Goal: Task Accomplishment & Management: Manage account settings

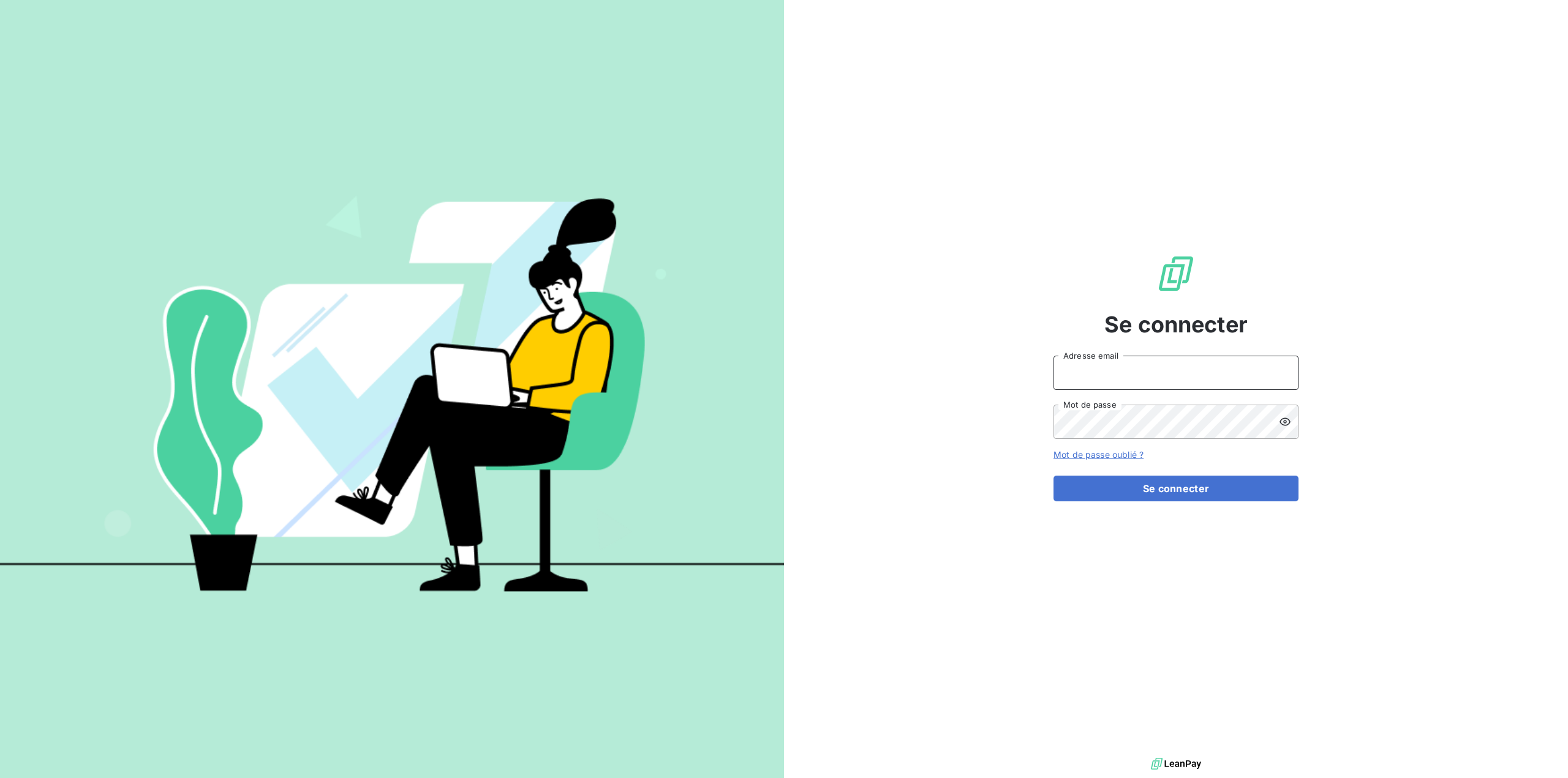
click at [1167, 377] on input "Adresse email" at bounding box center [1176, 373] width 245 height 34
type input "[EMAIL_ADDRESS][DOMAIN_NAME]"
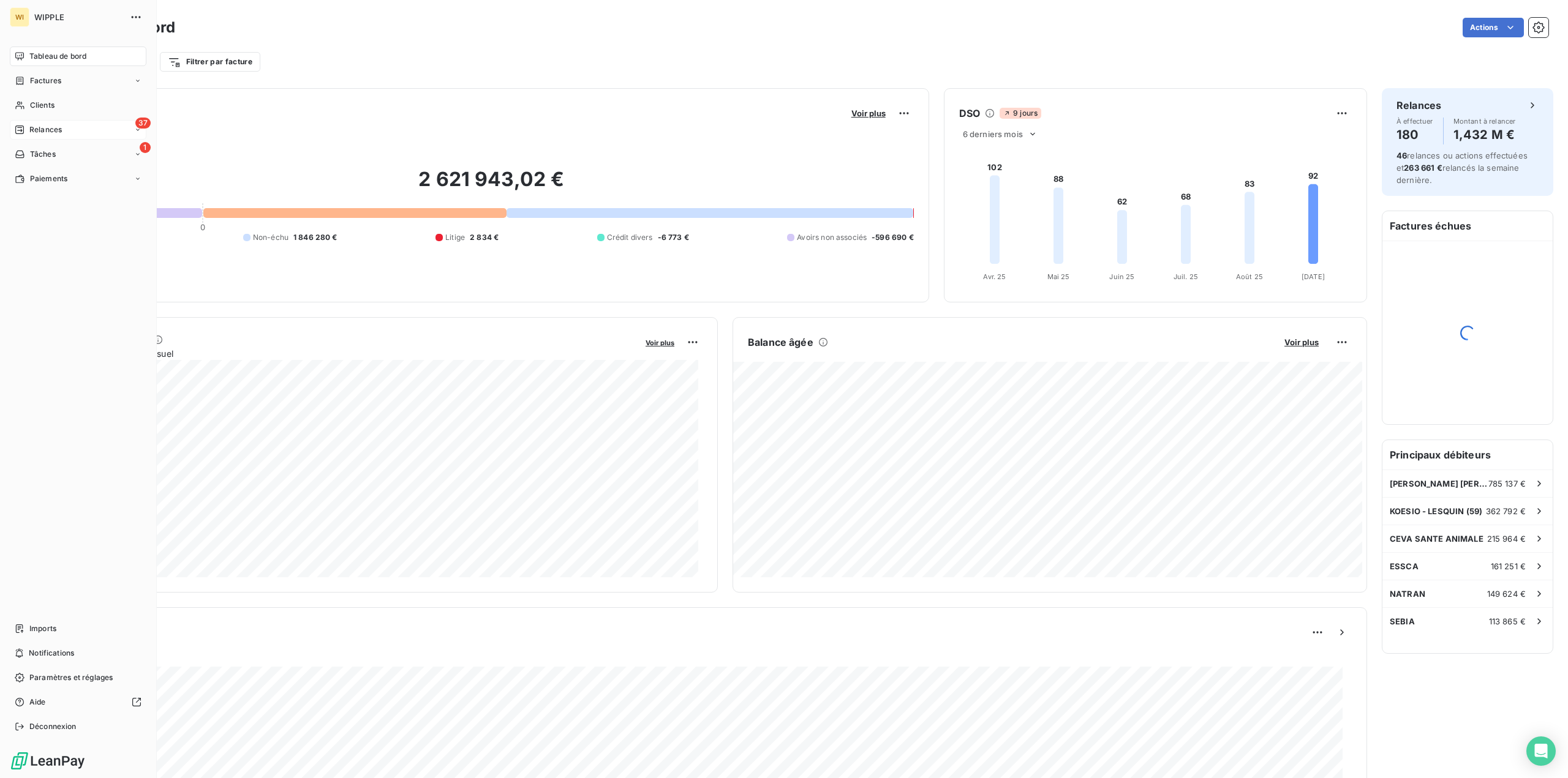
click at [32, 129] on span "Relances" at bounding box center [45, 129] width 32 height 11
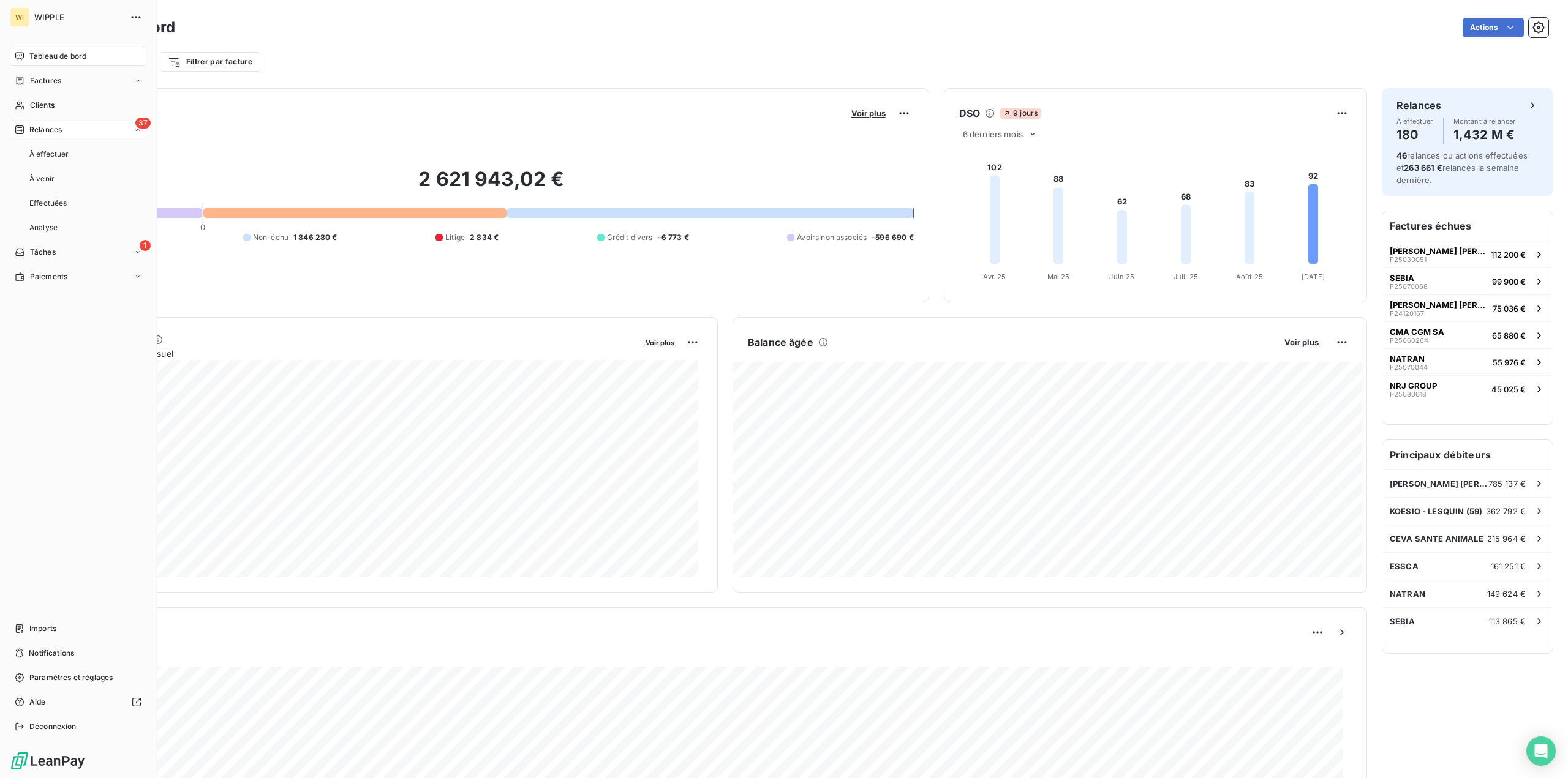
click at [56, 128] on span "Relances" at bounding box center [45, 129] width 32 height 11
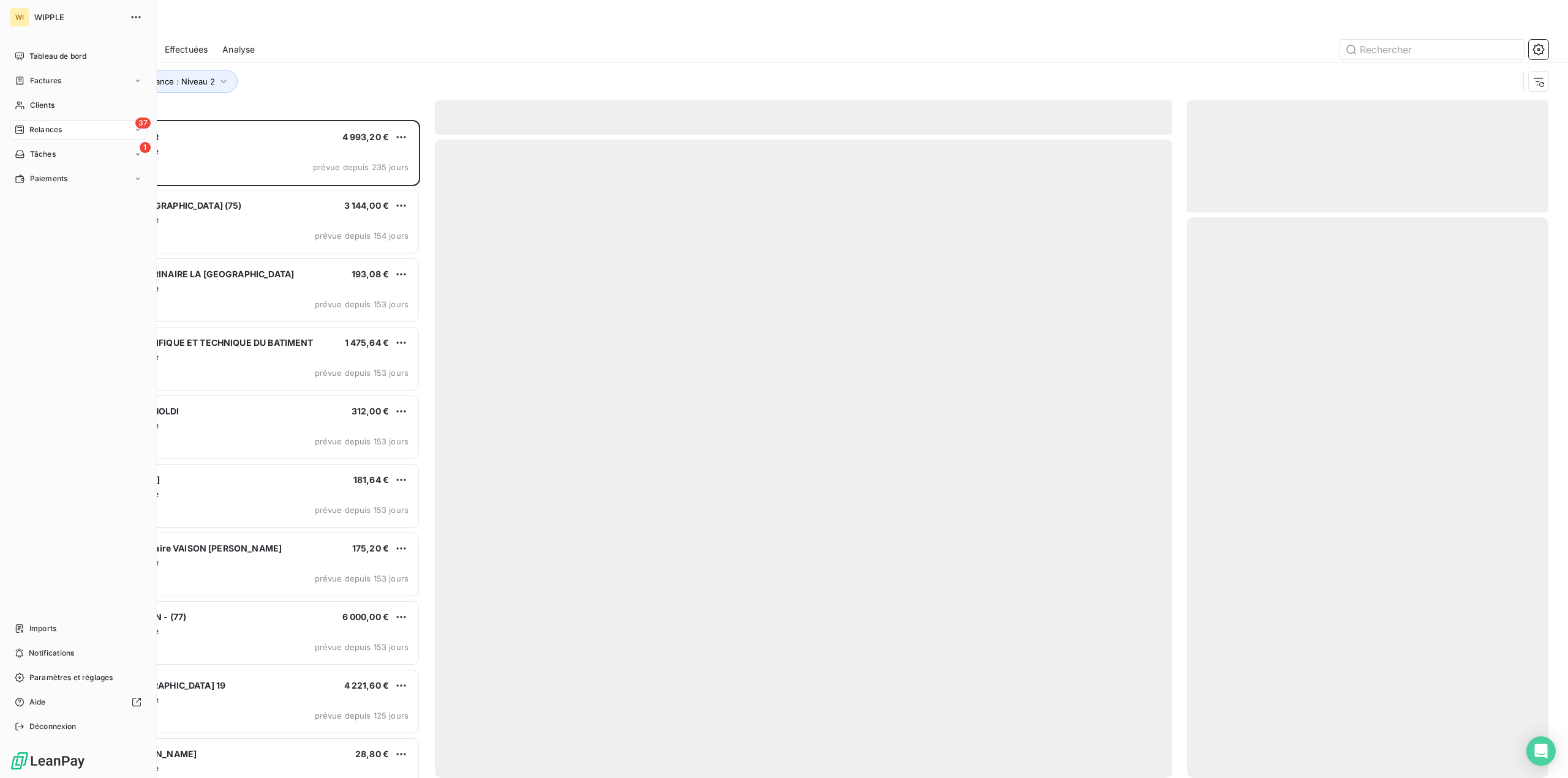
scroll to position [649, 352]
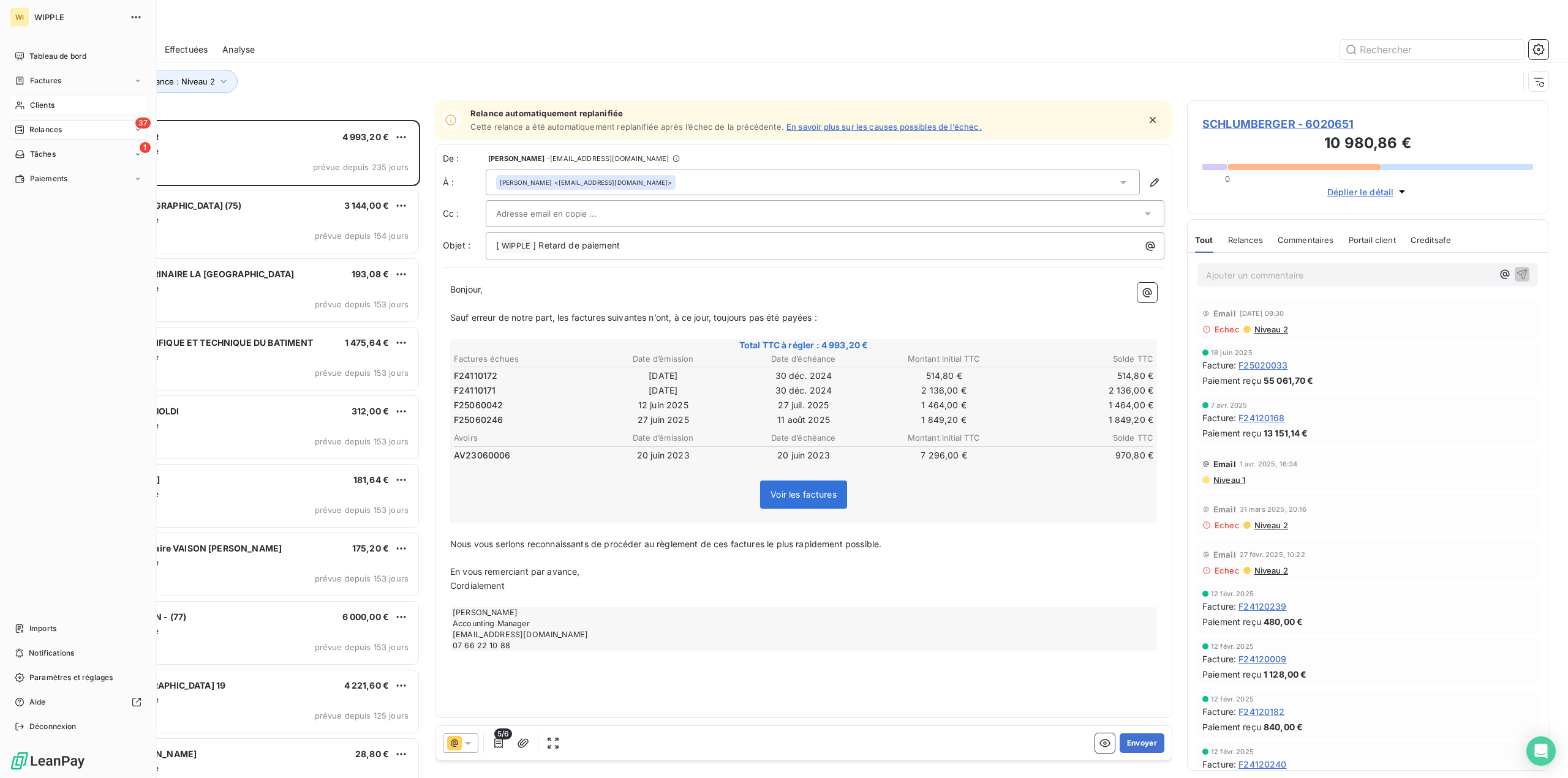
click at [56, 108] on div "Clients" at bounding box center [78, 105] width 136 height 19
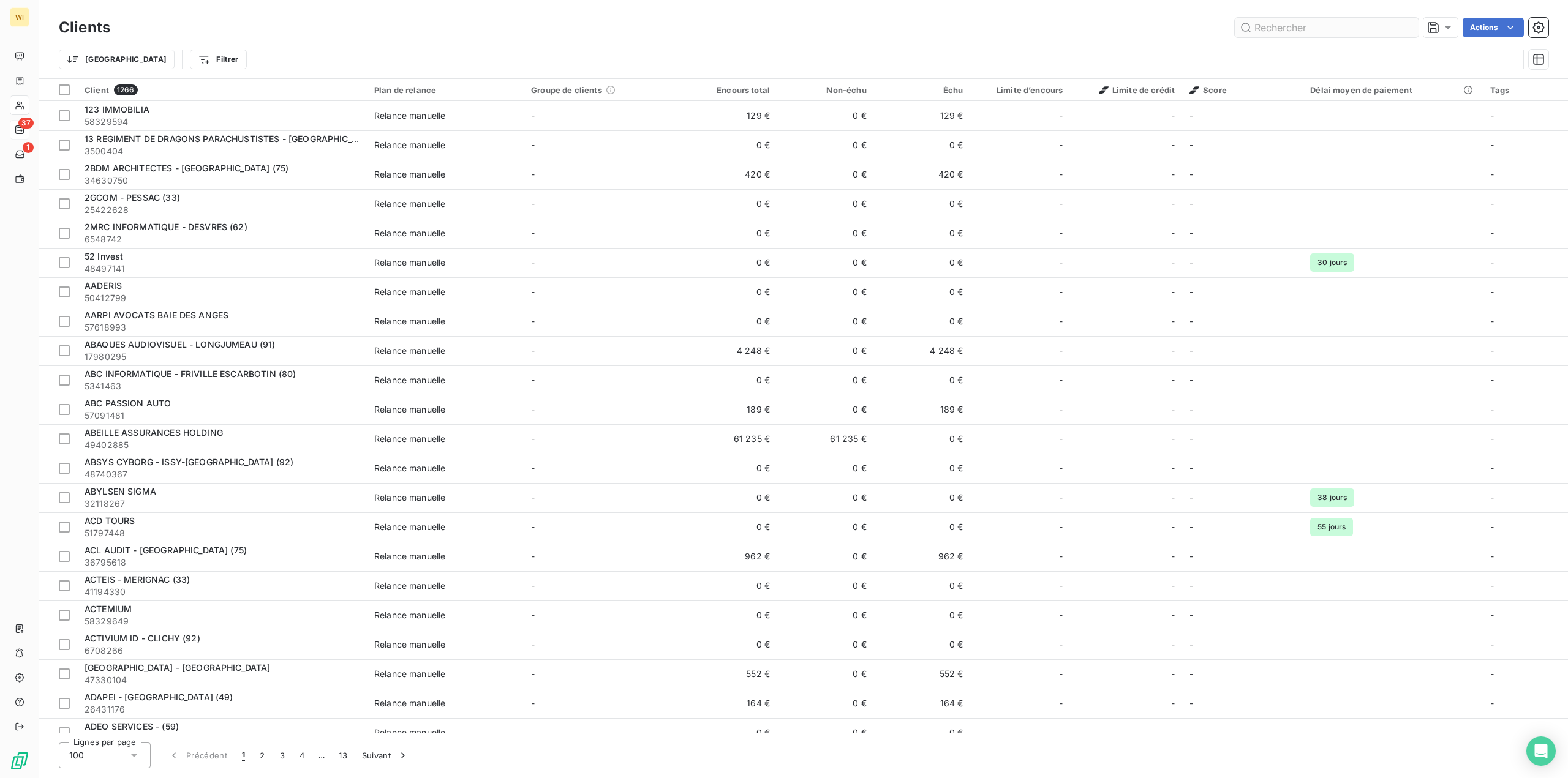
click at [1291, 31] on input "text" at bounding box center [1327, 28] width 184 height 19
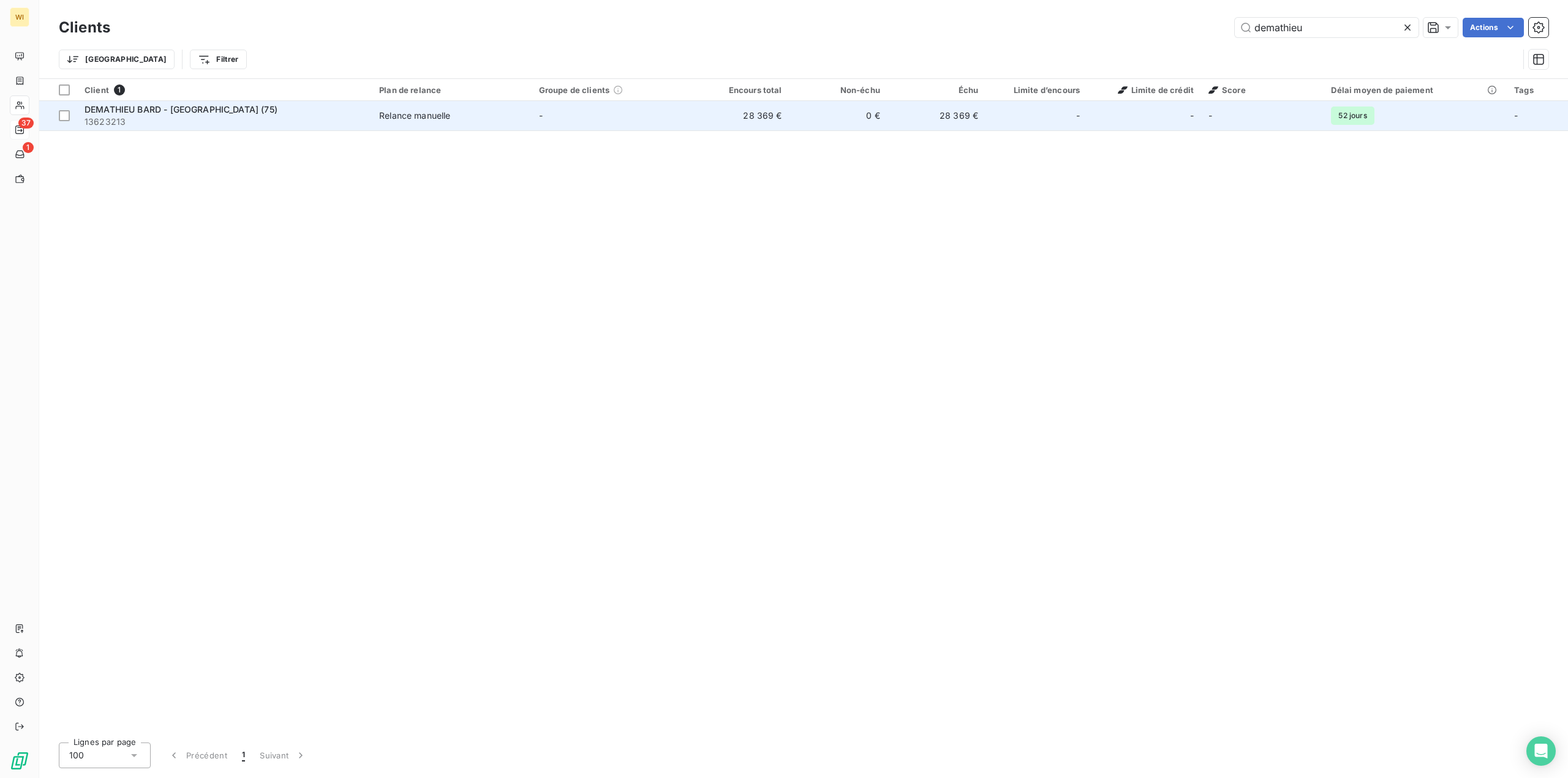
type input "demathieu"
click at [367, 121] on td "DEMATHIEU BARD - [GEOGRAPHIC_DATA] [PHONE_NUMBER]" at bounding box center [225, 116] width 295 height 30
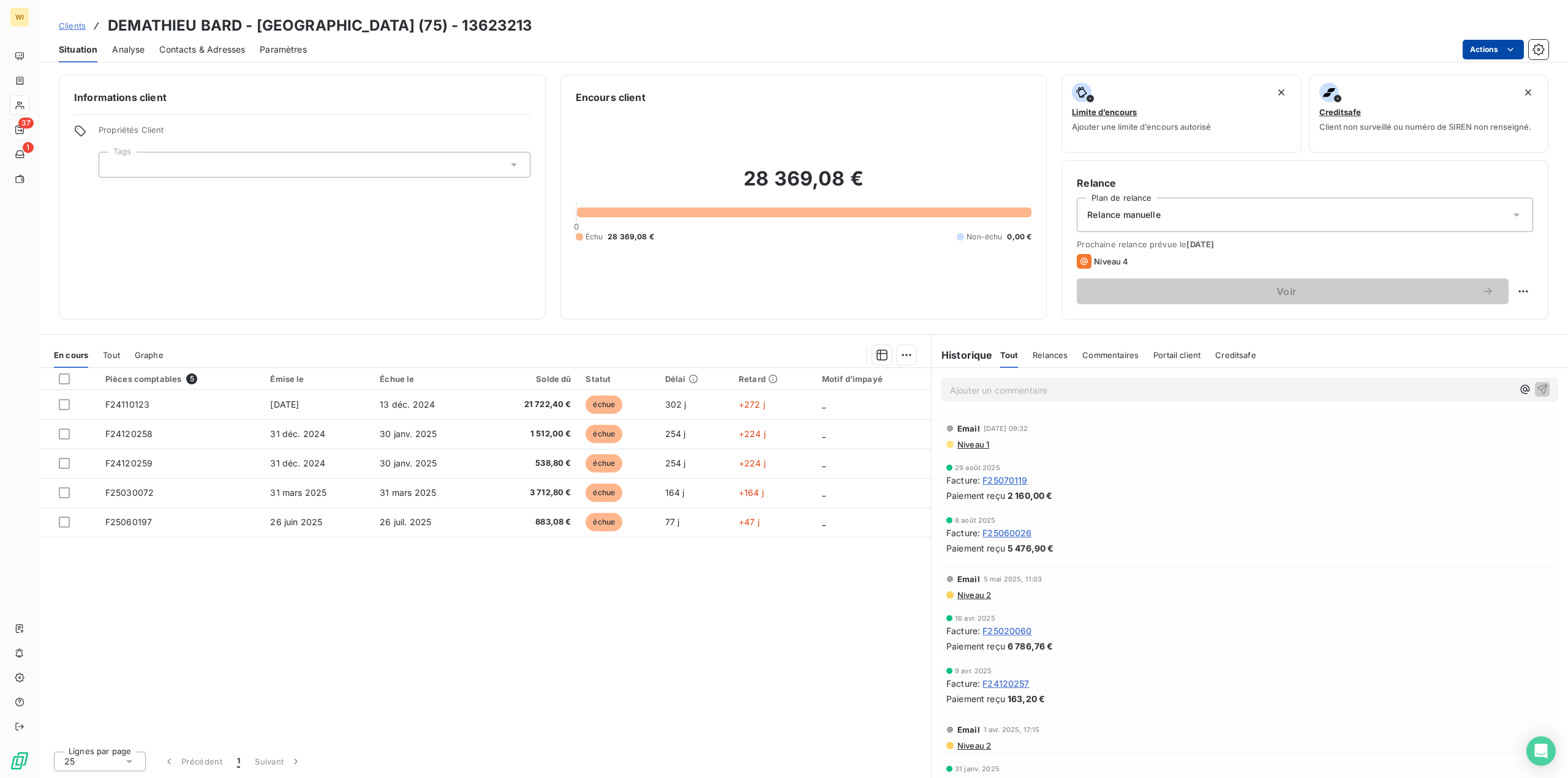
click at [1500, 48] on html "WI 37 1 Clients DEMATHIEU BARD - [GEOGRAPHIC_DATA] (75) - 13623213 Situation An…" at bounding box center [784, 389] width 1568 height 778
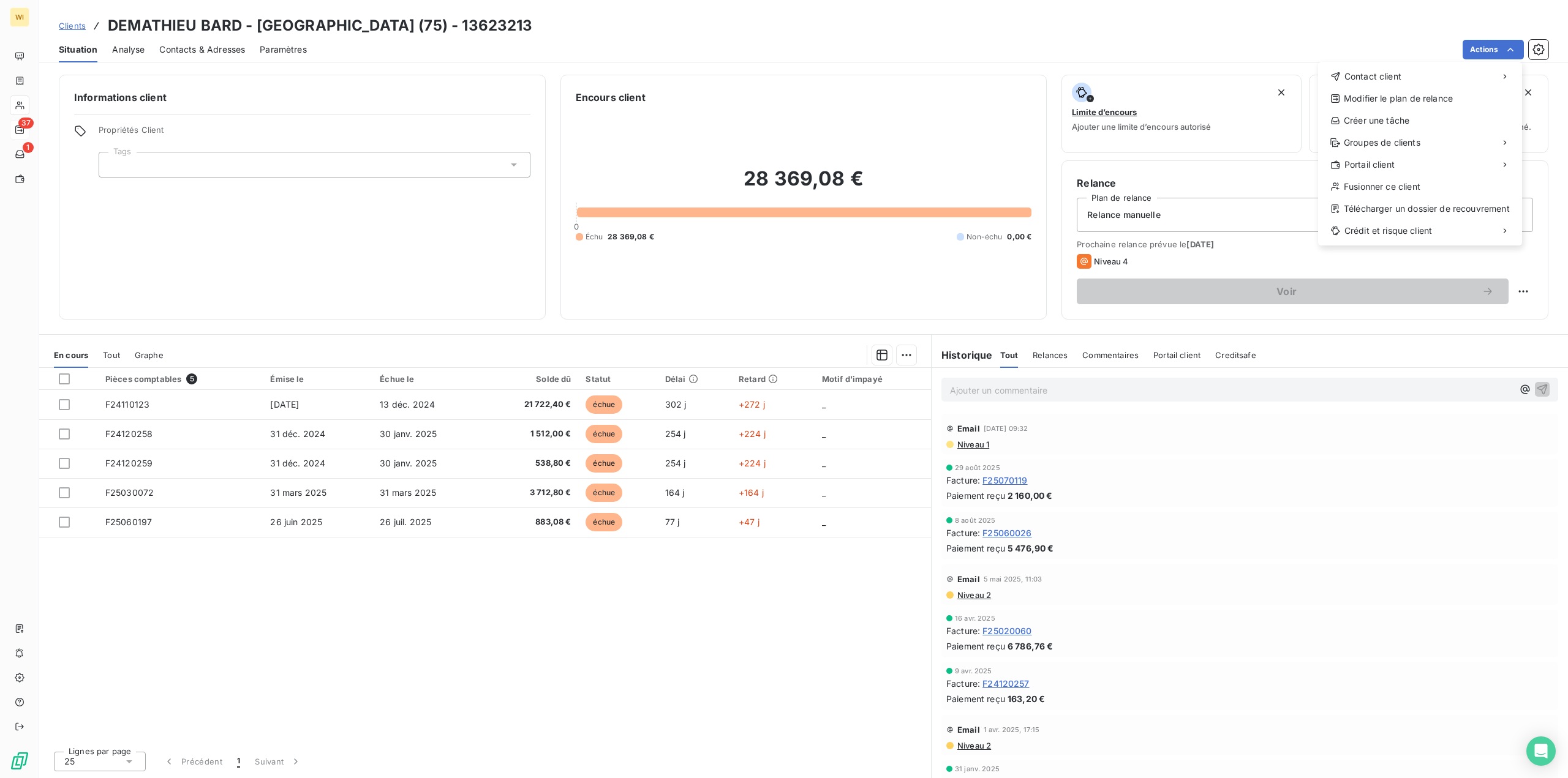
click at [927, 31] on html "WI 37 1 Clients DEMATHIEU BARD - [GEOGRAPHIC_DATA] (75) - 13623213 Situation An…" at bounding box center [784, 389] width 1568 height 778
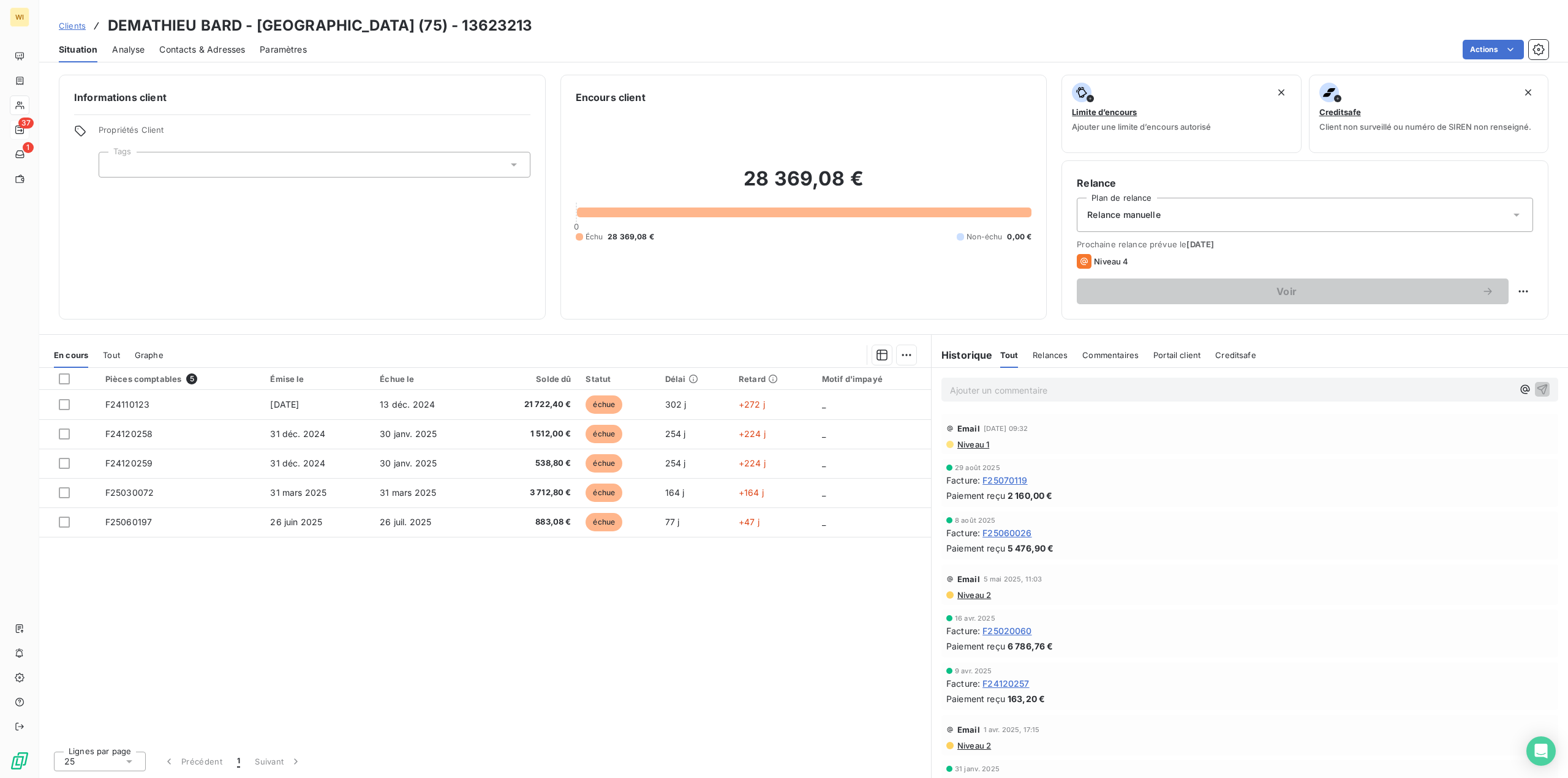
click at [163, 47] on span "Contacts & Adresses" at bounding box center [202, 50] width 85 height 12
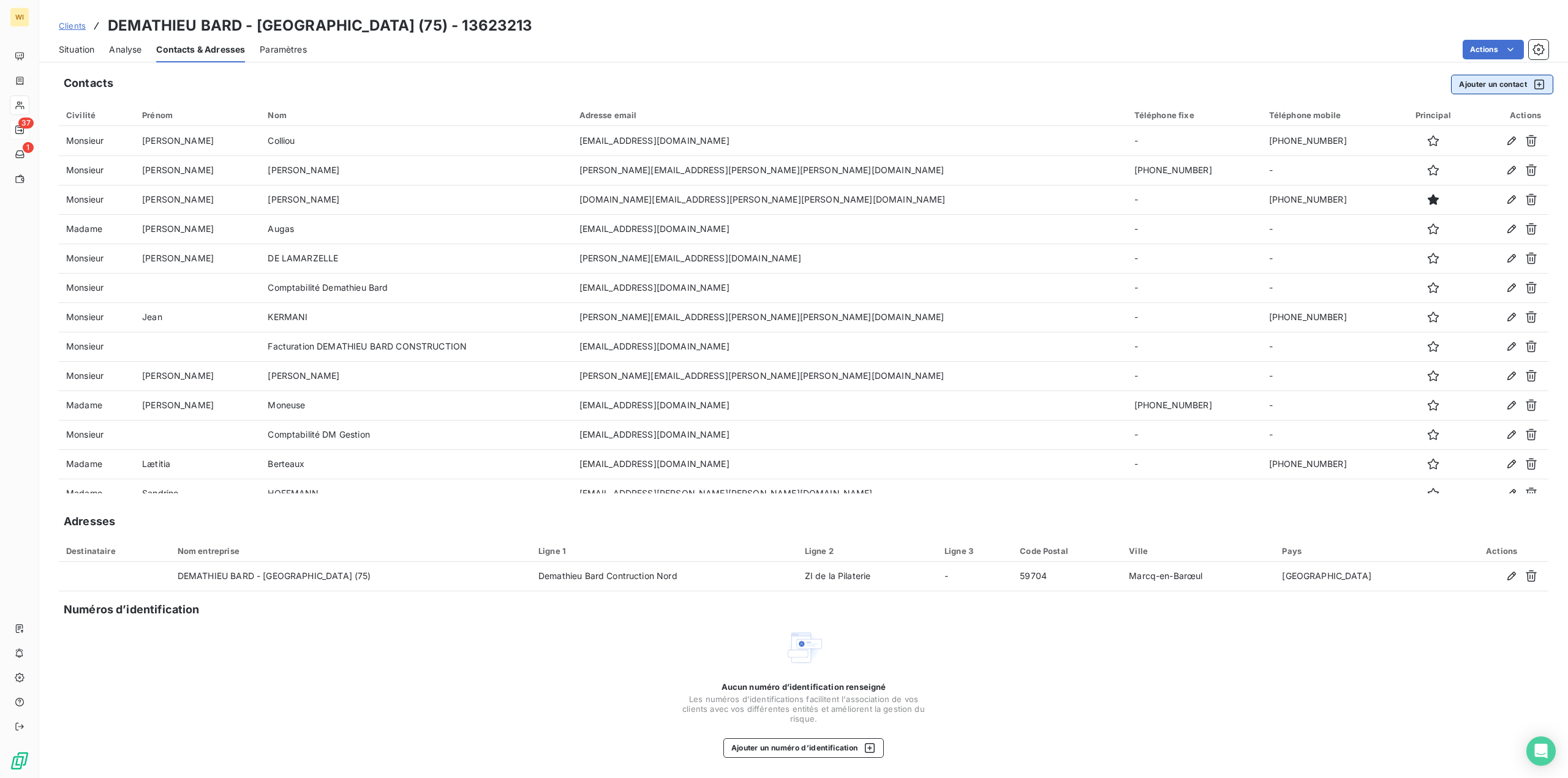
click at [1502, 83] on button "Ajouter un contact" at bounding box center [1502, 84] width 102 height 19
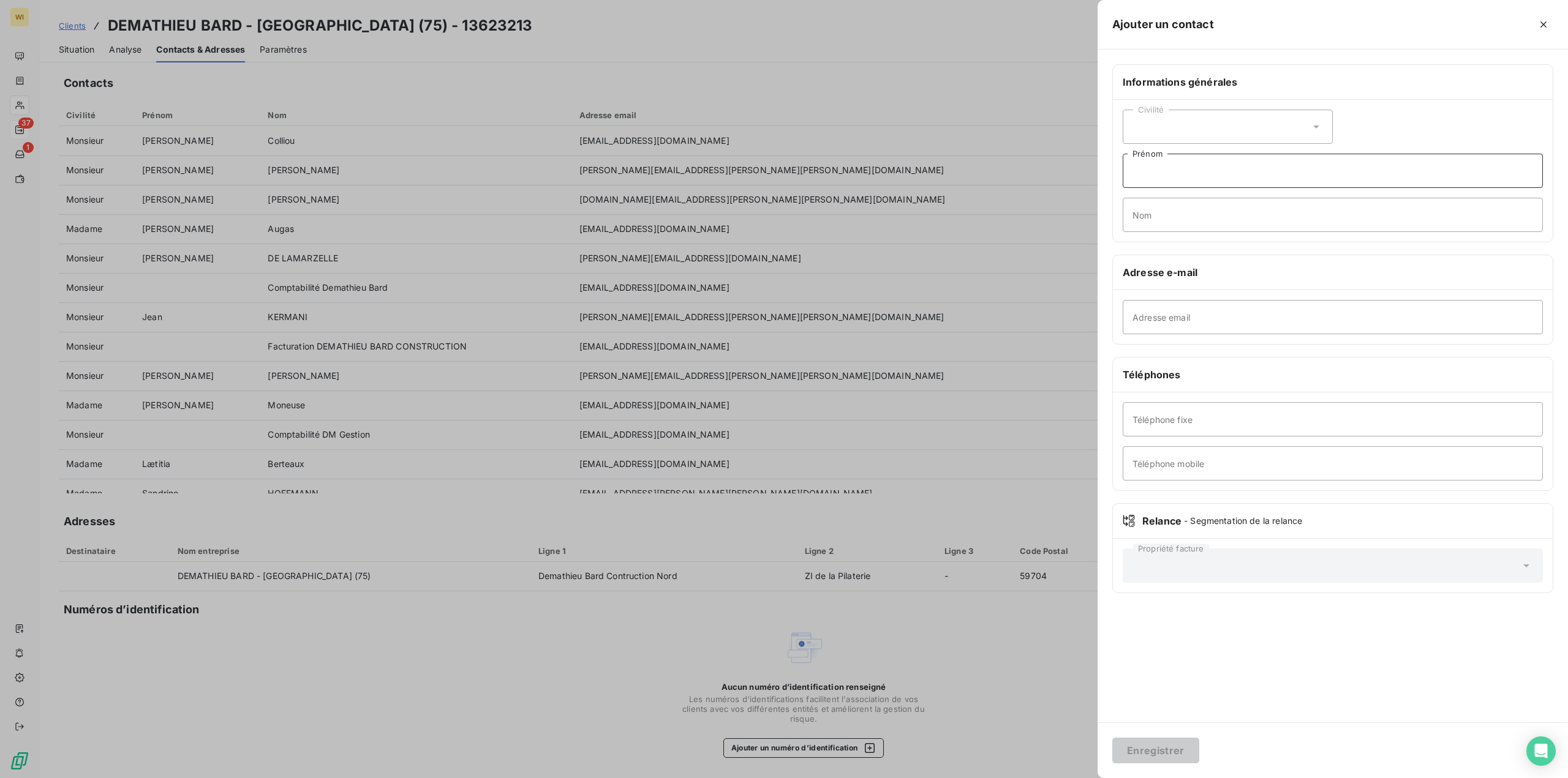
click at [1250, 167] on input "Prénom" at bounding box center [1333, 171] width 420 height 34
type input "[PERSON_NAME]"
click at [1264, 215] on input "Nom" at bounding box center [1333, 215] width 420 height 34
type input "Lourdel"
click at [1235, 311] on input "Adresse email" at bounding box center [1333, 317] width 420 height 34
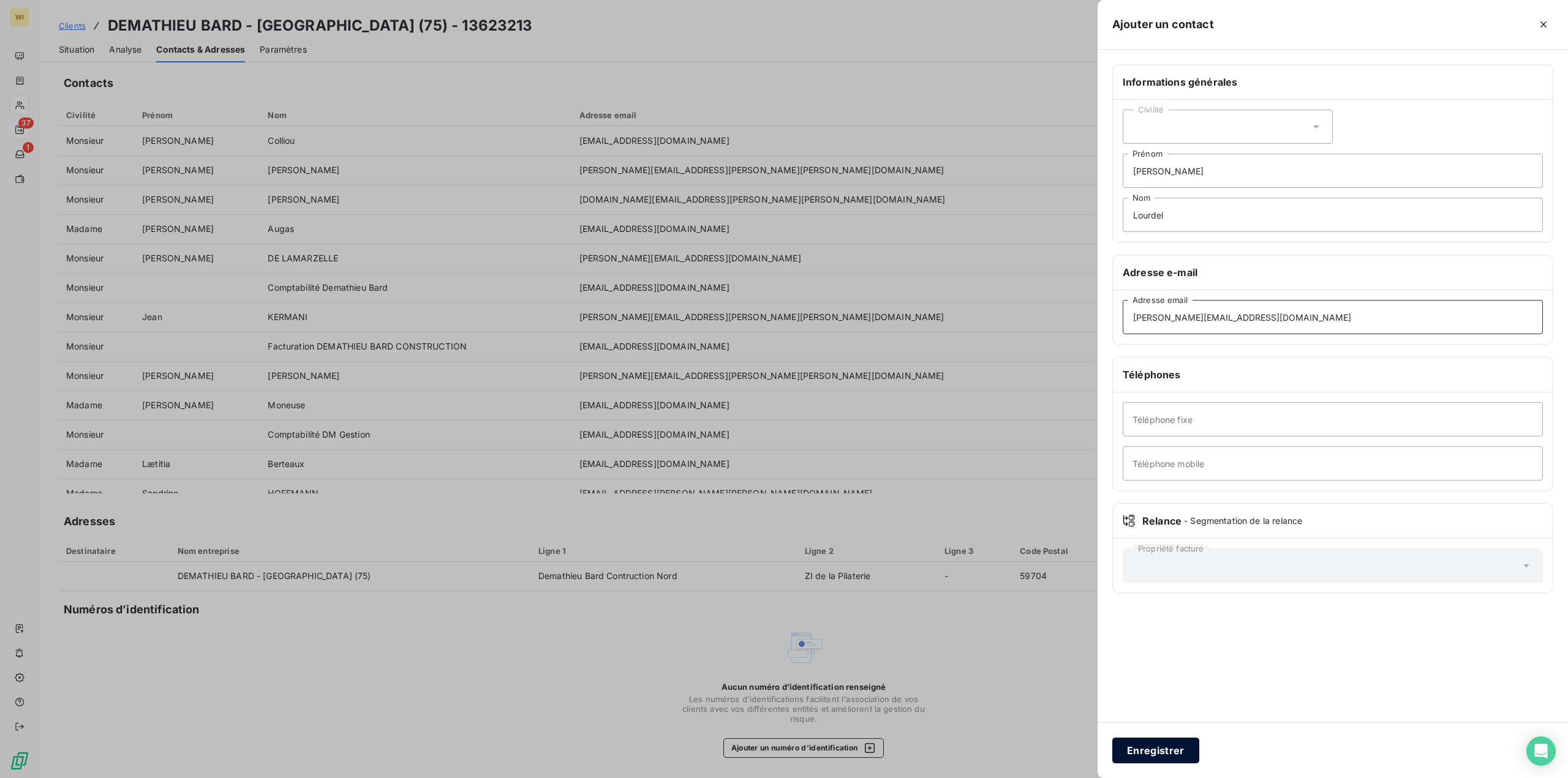
type input "[PERSON_NAME][EMAIL_ADDRESS][DOMAIN_NAME]"
click at [1154, 751] on button "Enregistrer" at bounding box center [1156, 750] width 87 height 25
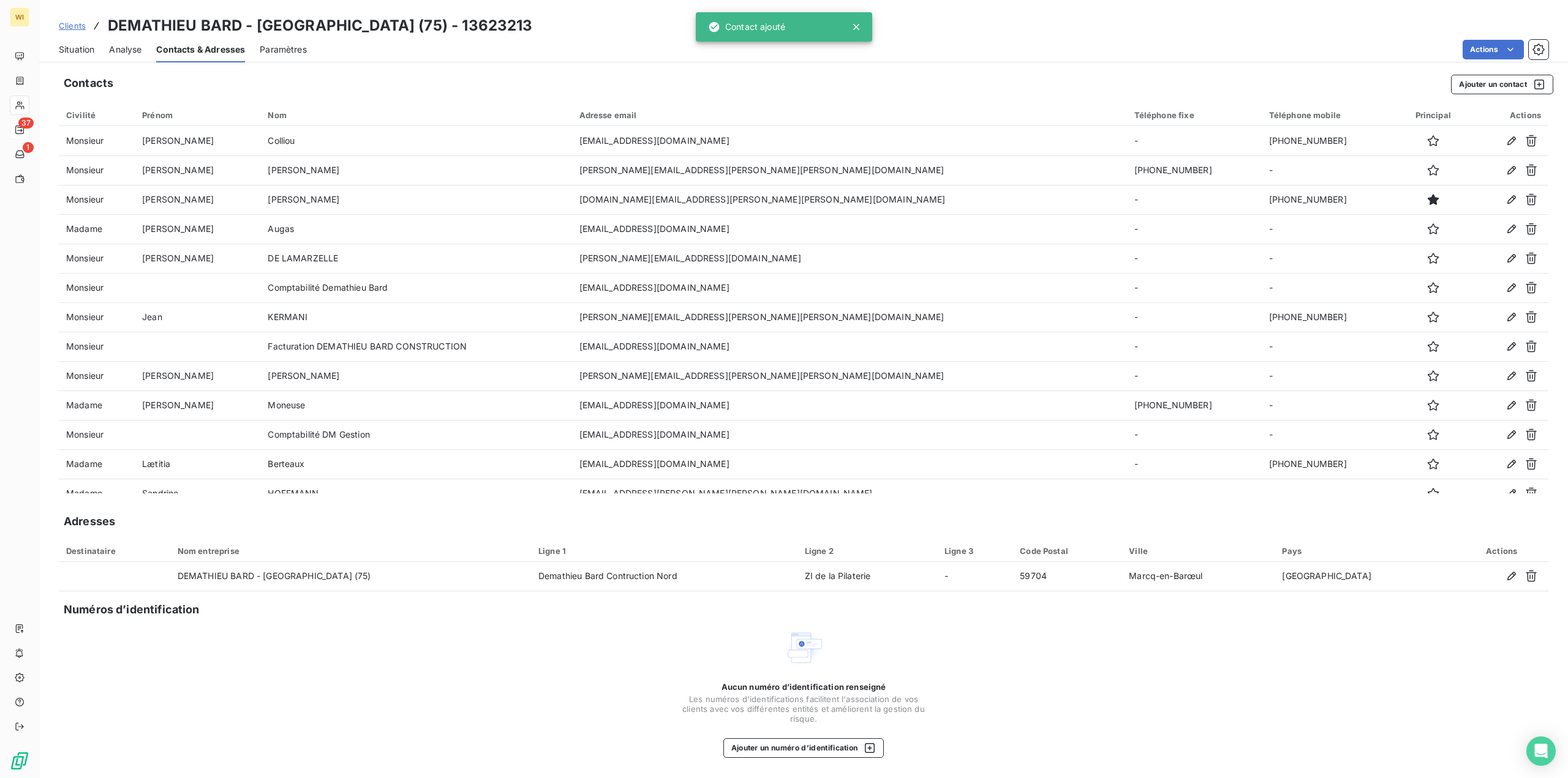
click at [90, 46] on span "Situation" at bounding box center [76, 50] width 36 height 12
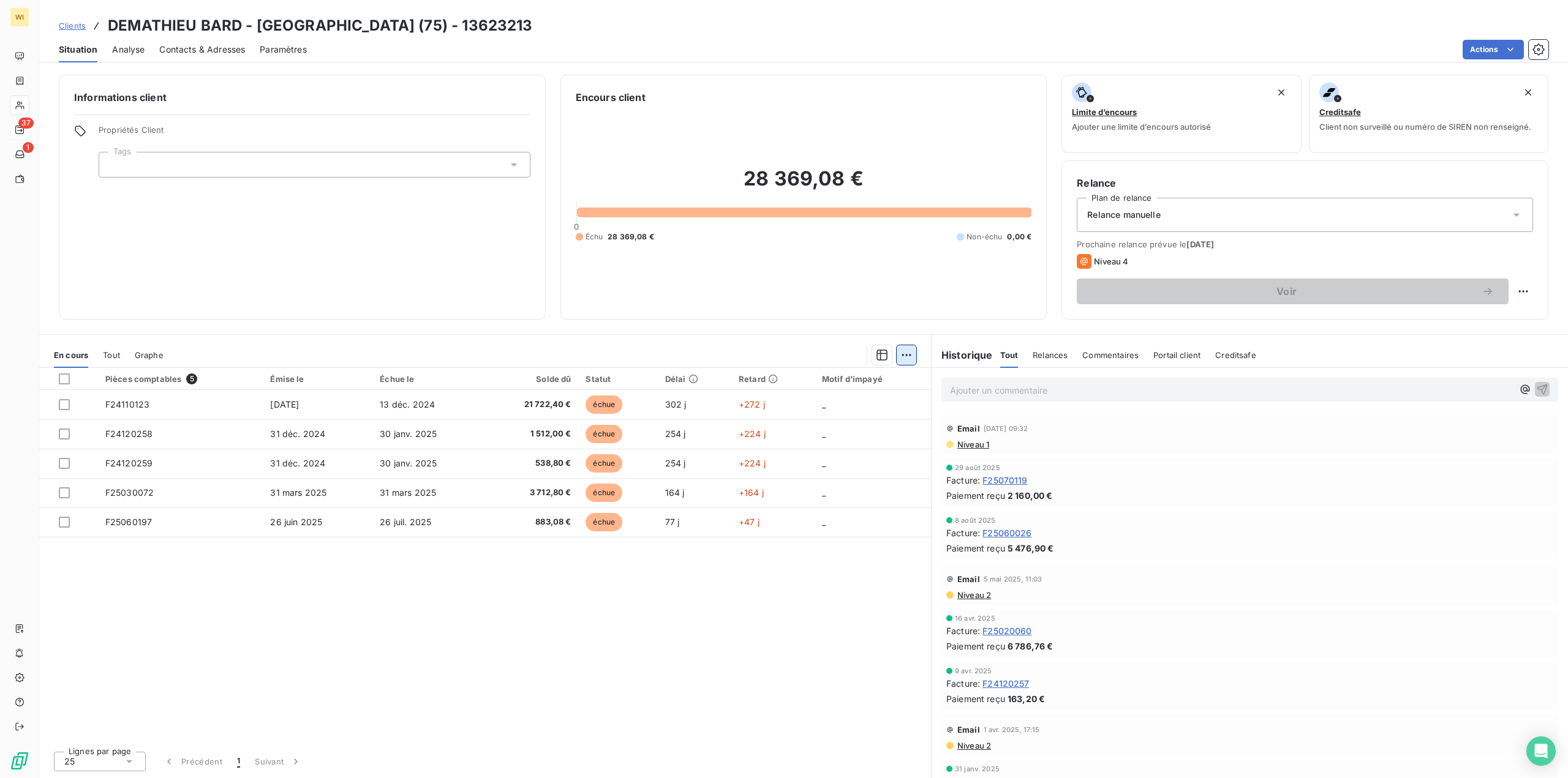
click at [909, 355] on html "WI 37 1 Clients DEMATHIEU BARD - [GEOGRAPHIC_DATA] (75) - 13623213 Situation An…" at bounding box center [784, 469] width 1568 height 938
click at [494, 299] on html "WI 37 1 Clients DEMATHIEU BARD - [GEOGRAPHIC_DATA] (75) - 13623213 Situation An…" at bounding box center [784, 469] width 1568 height 938
click at [1114, 257] on span "Niveau 4" at bounding box center [1111, 262] width 34 height 10
click at [1197, 218] on div "Relance manuelle" at bounding box center [1305, 215] width 456 height 34
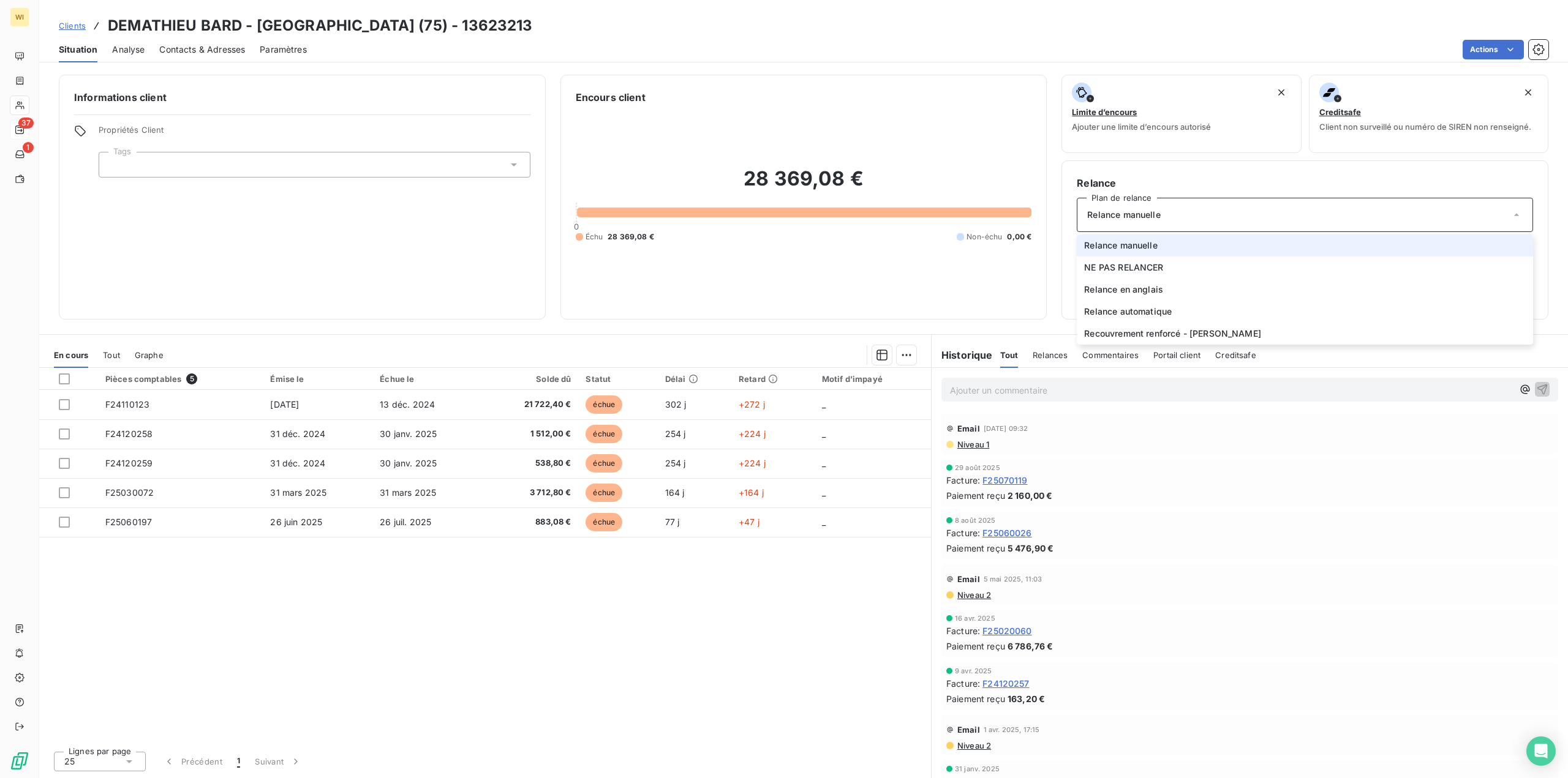
click at [1197, 217] on div "Relance manuelle" at bounding box center [1305, 215] width 456 height 34
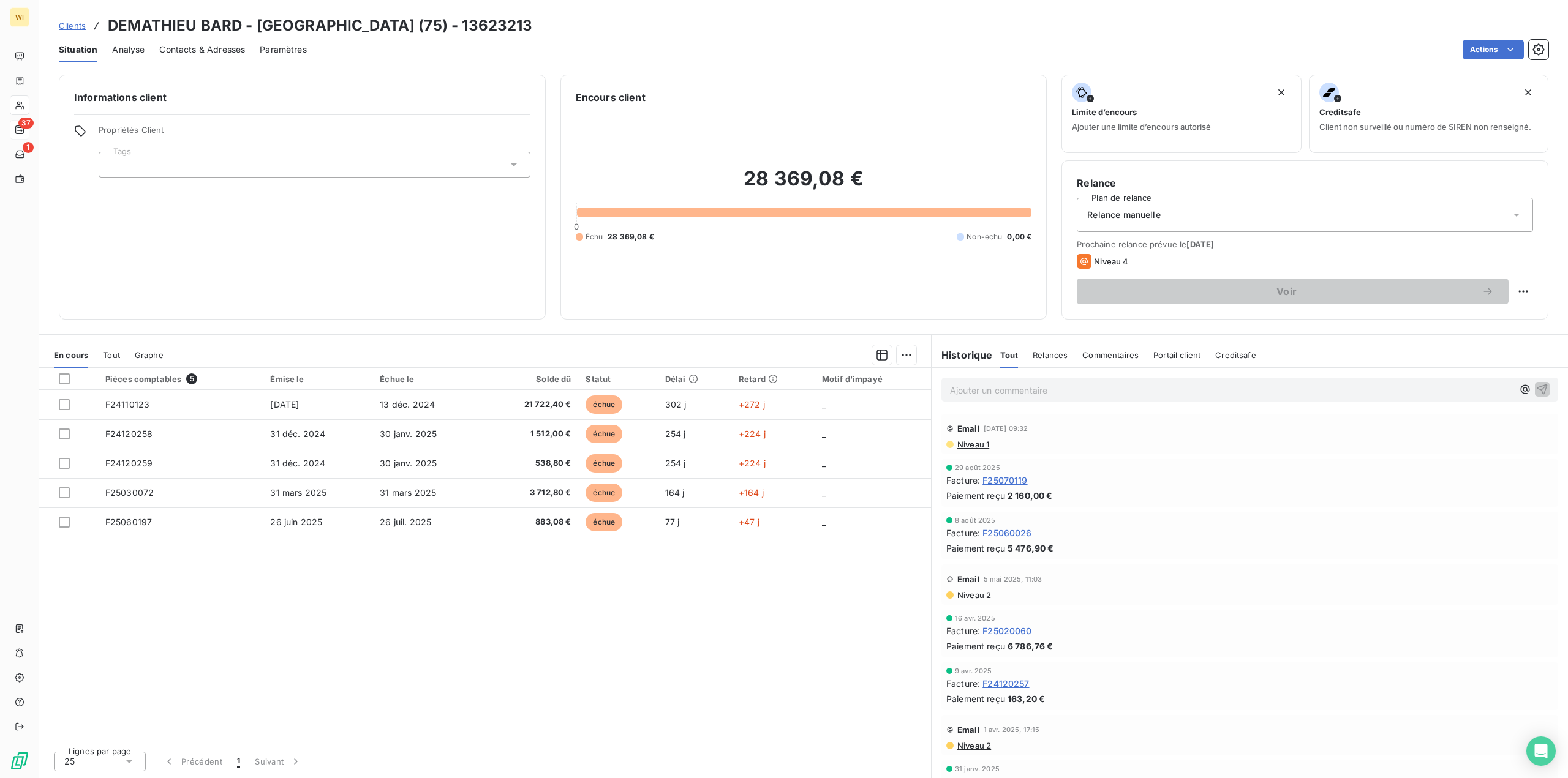
click at [1528, 293] on html "WI 37 1 Clients DEMATHIEU BARD - [GEOGRAPHIC_DATA] (75) - 13623213 Situation An…" at bounding box center [784, 469] width 1568 height 938
click at [1503, 320] on div "Replanifier cette action" at bounding box center [1472, 318] width 110 height 19
select select "8"
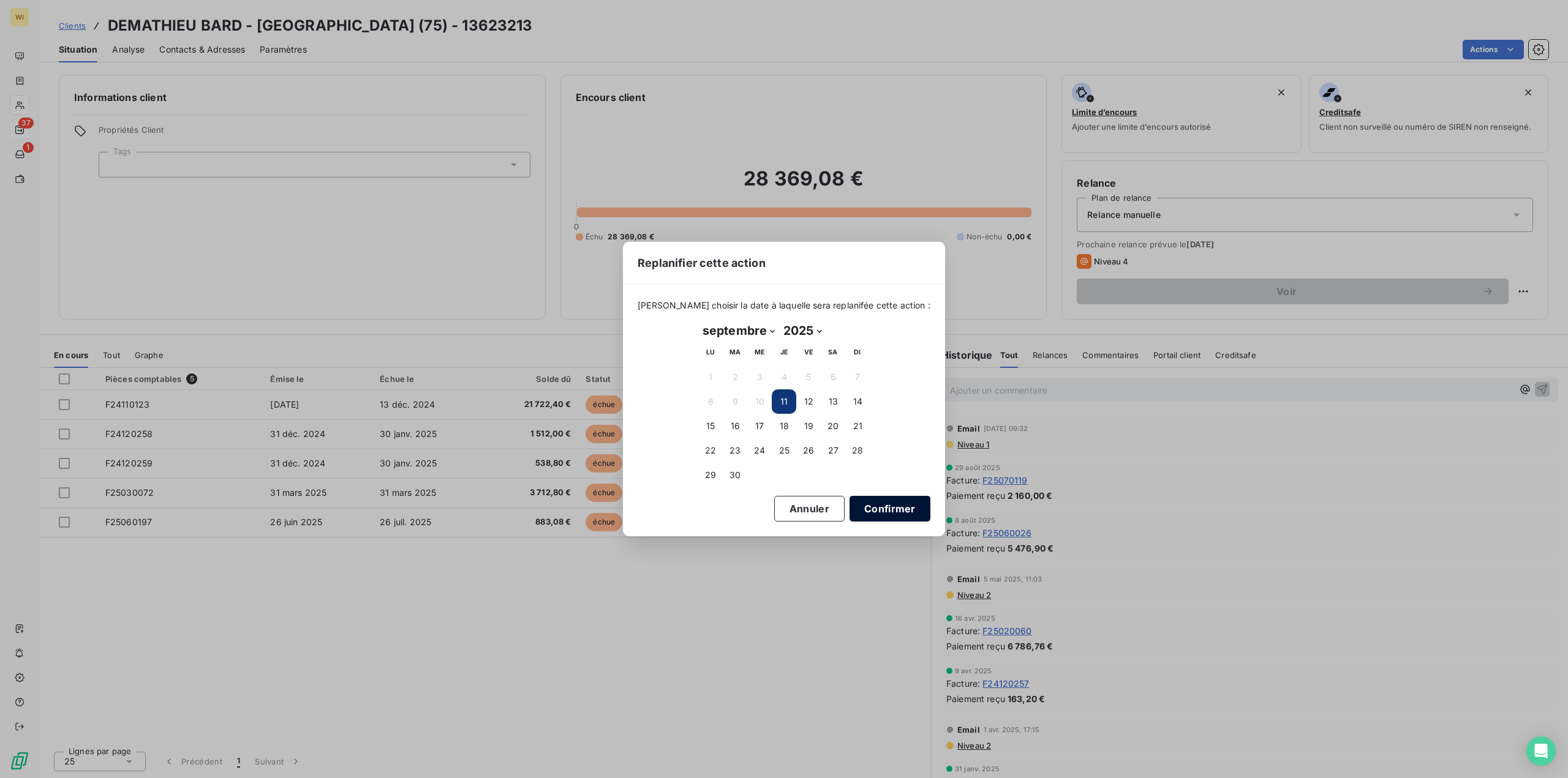
click at [865, 508] on button "Confirmer" at bounding box center [889, 508] width 81 height 25
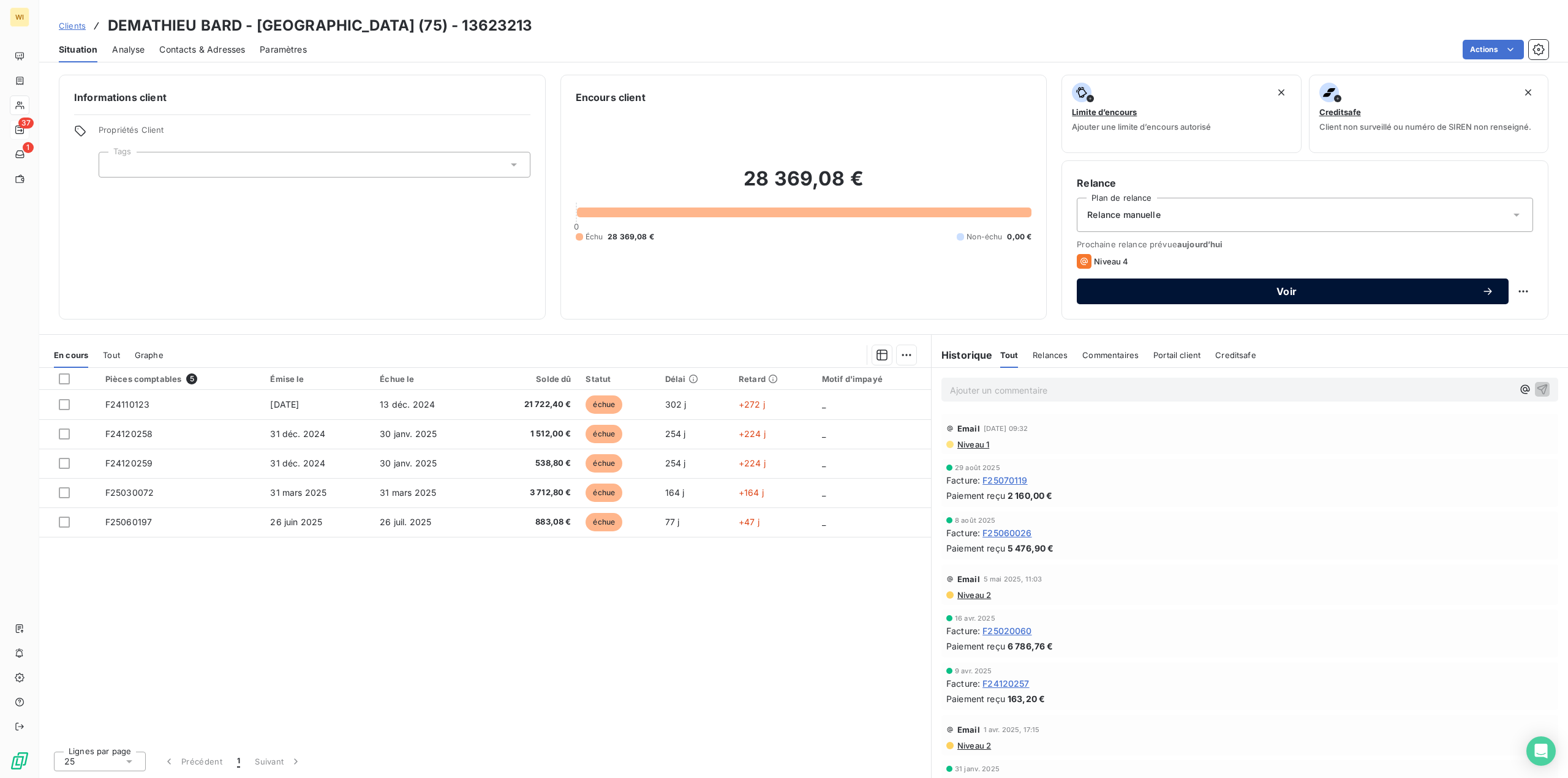
click at [1153, 285] on div "Voir" at bounding box center [1292, 291] width 402 height 12
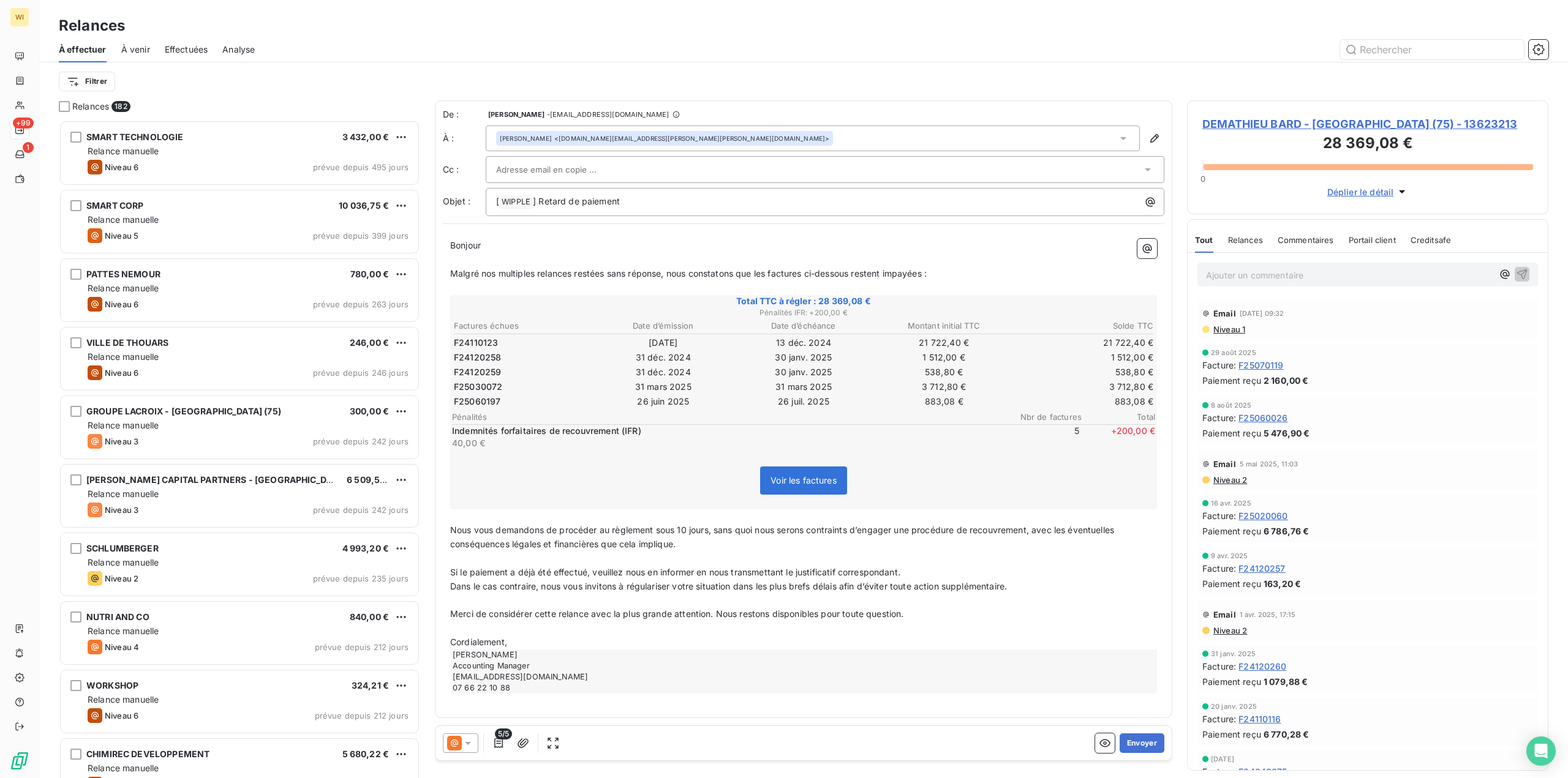
scroll to position [649, 352]
click at [688, 135] on div "[PERSON_NAME] <[DOMAIN_NAME][EMAIL_ADDRESS][PERSON_NAME][PERSON_NAME][DOMAIN_NA…" at bounding box center [813, 138] width 654 height 25
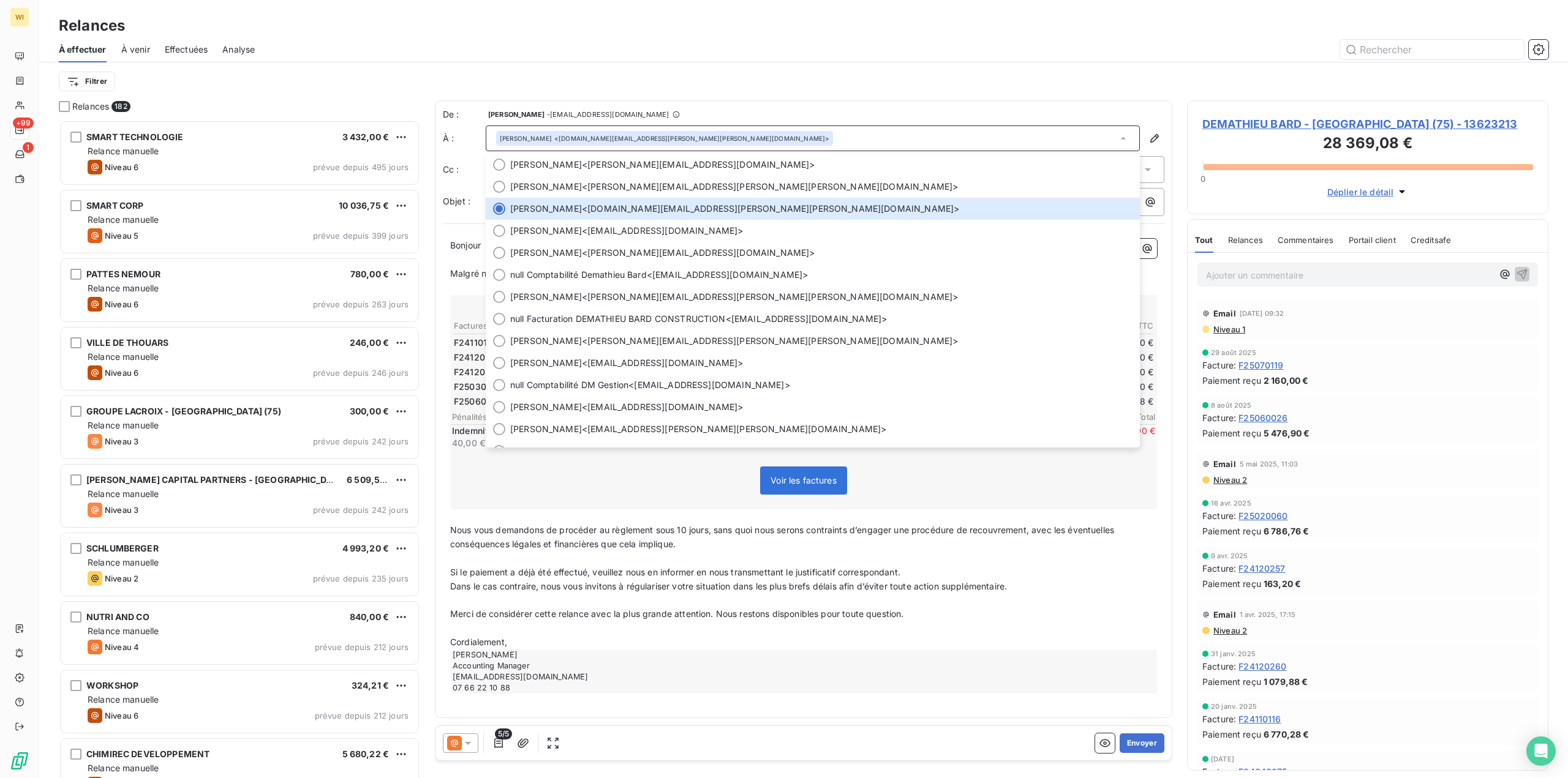
scroll to position [125, 0]
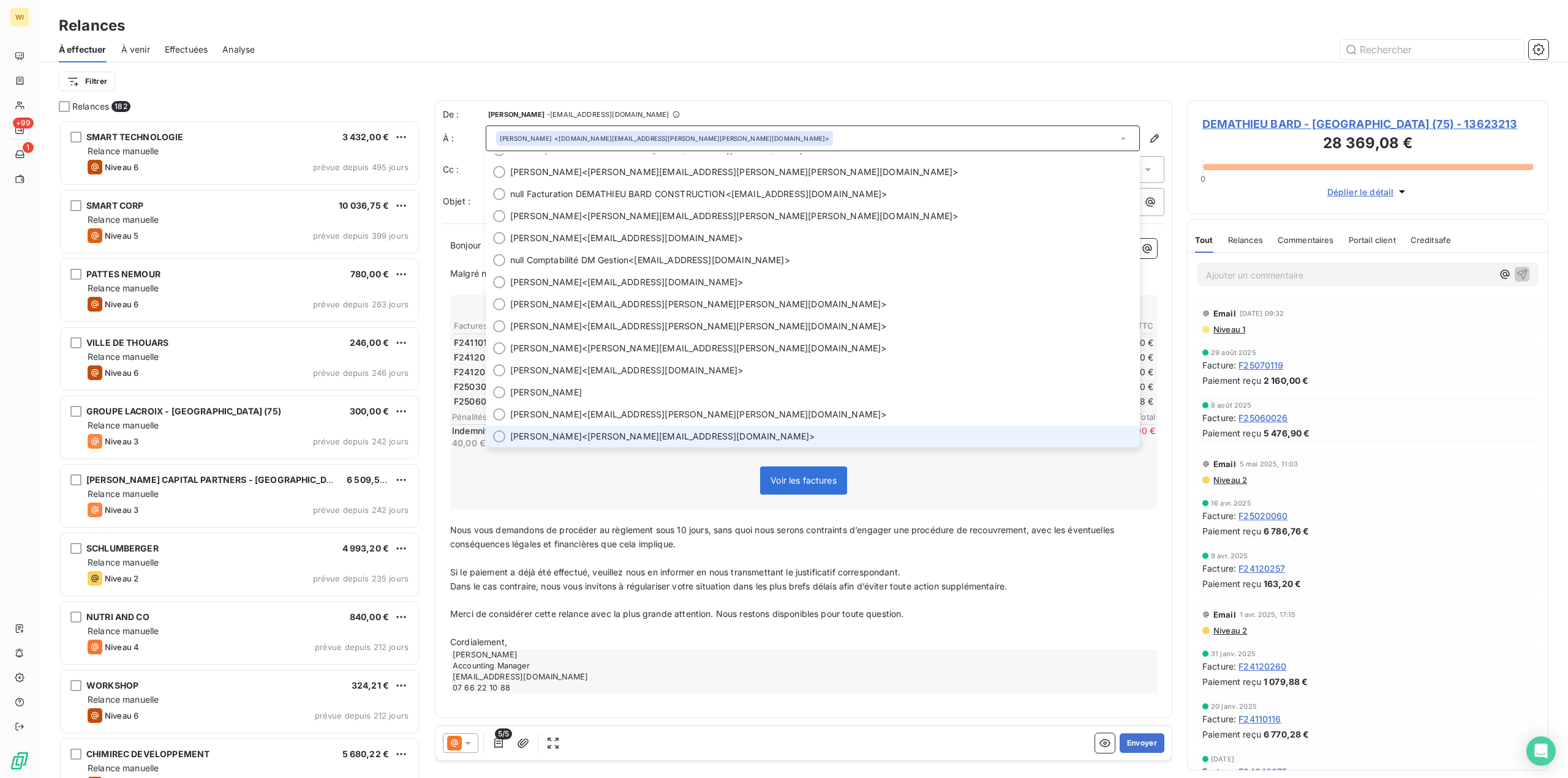
click at [665, 434] on span "[PERSON_NAME] <[EMAIL_ADDRESS][DOMAIN_NAME]>" at bounding box center [821, 437] width 622 height 12
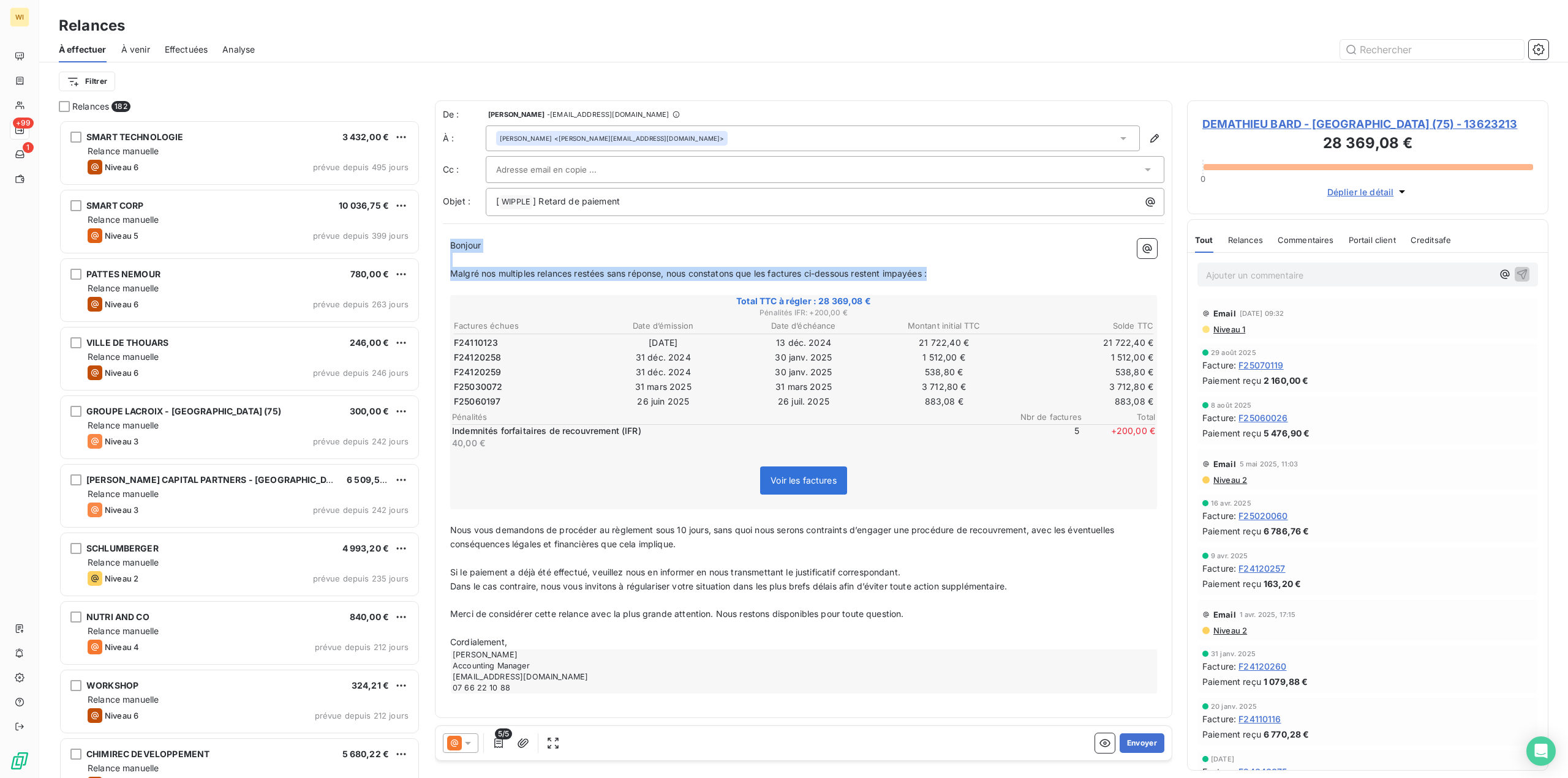
drag, startPoint x: 911, startPoint y: 274, endPoint x: 447, endPoint y: 244, distance: 465.0
click at [447, 244] on div "Bonjour ﻿ Malgré nos multiples relances restées sans réponse, nous constatons q…" at bounding box center [803, 466] width 721 height 470
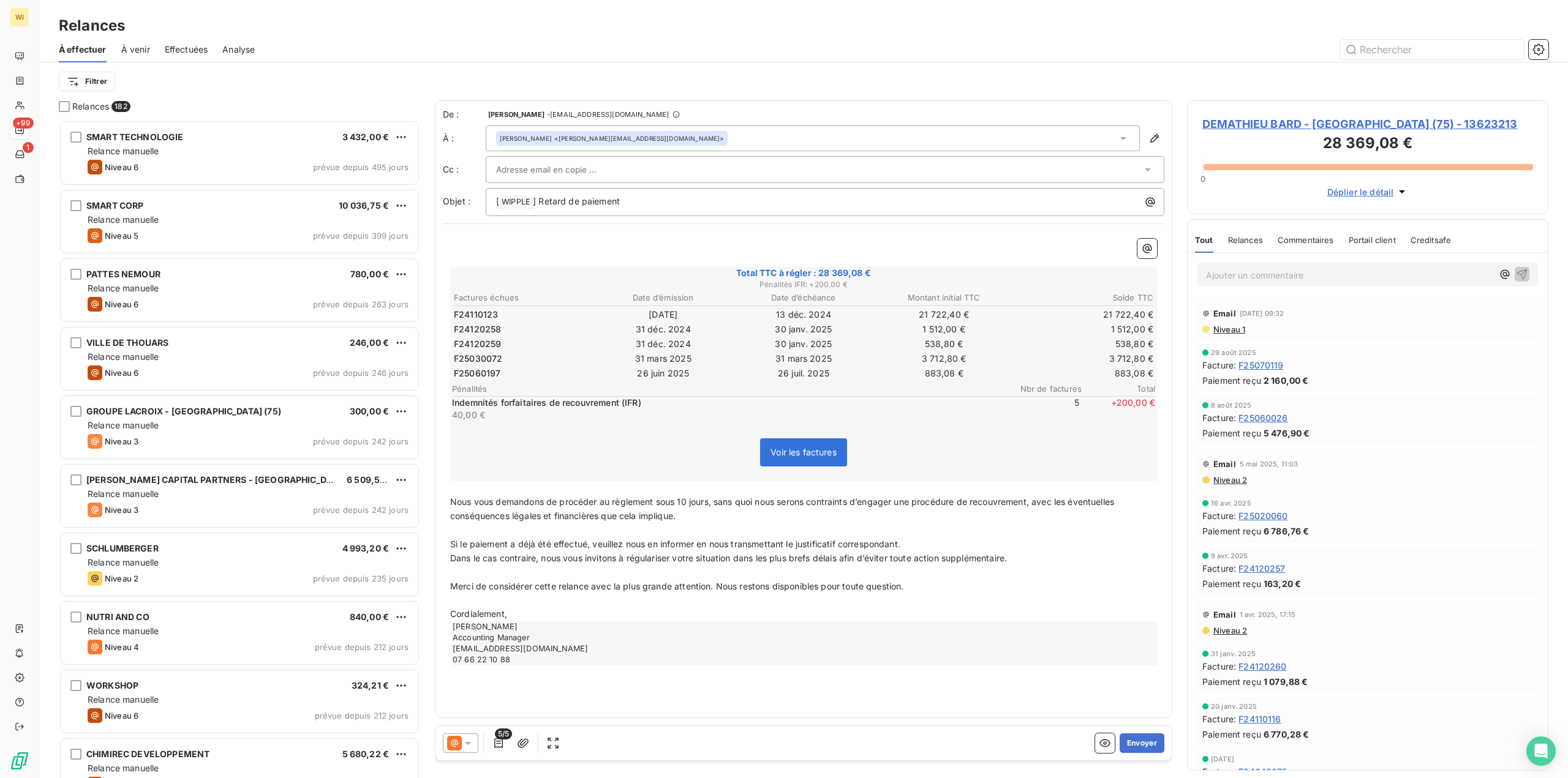
click at [450, 748] on icon at bounding box center [454, 743] width 14 height 14
click at [488, 638] on div "Niveau 3" at bounding box center [477, 644] width 54 height 14
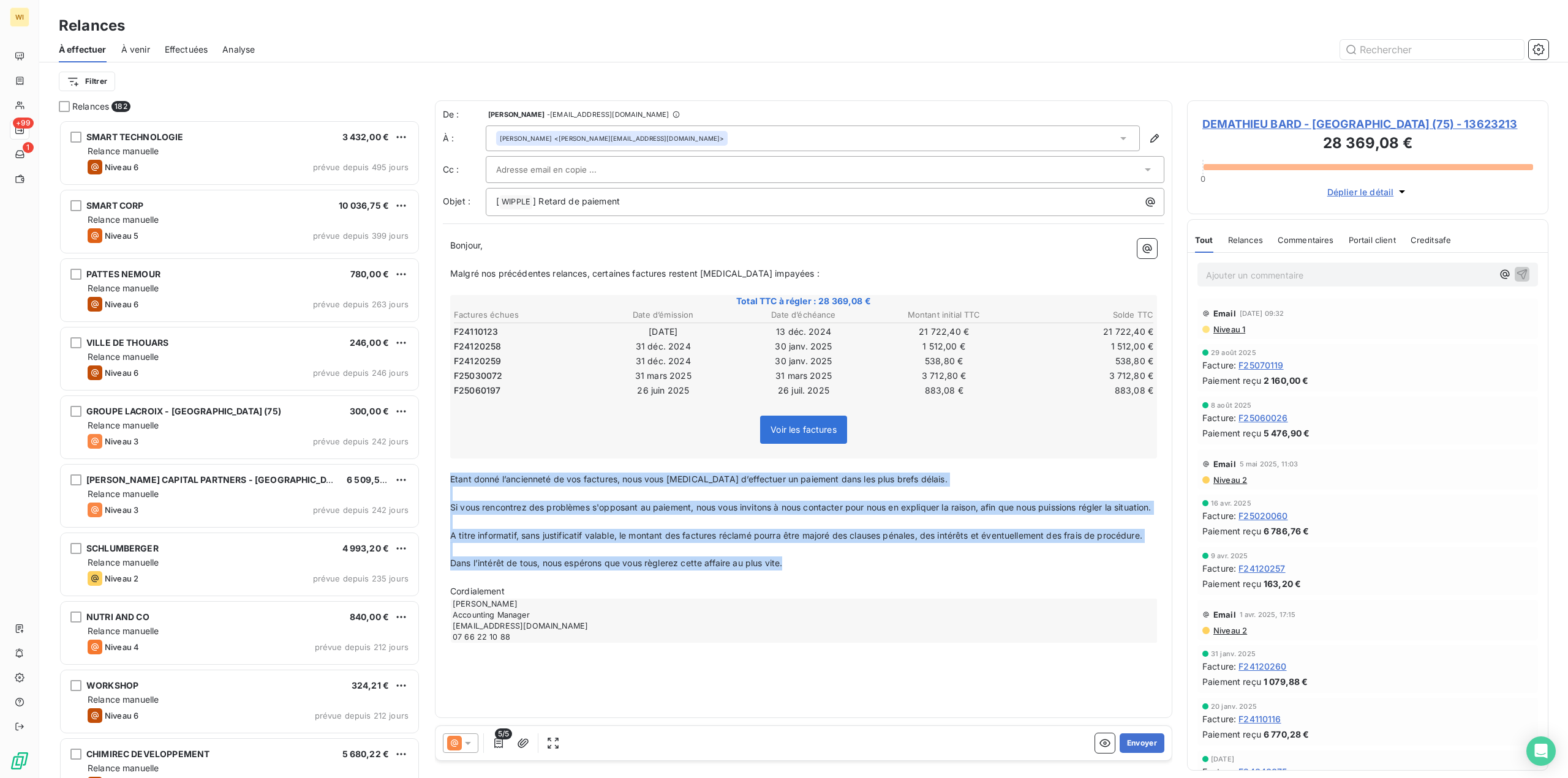
drag, startPoint x: 816, startPoint y: 582, endPoint x: 431, endPoint y: 481, distance: 398.0
click at [431, 481] on div "Relances 182 SMART TECHNOLOGIE 3 432,00 € Relance manuelle Niveau 6 prévue depu…" at bounding box center [803, 439] width 1529 height 677
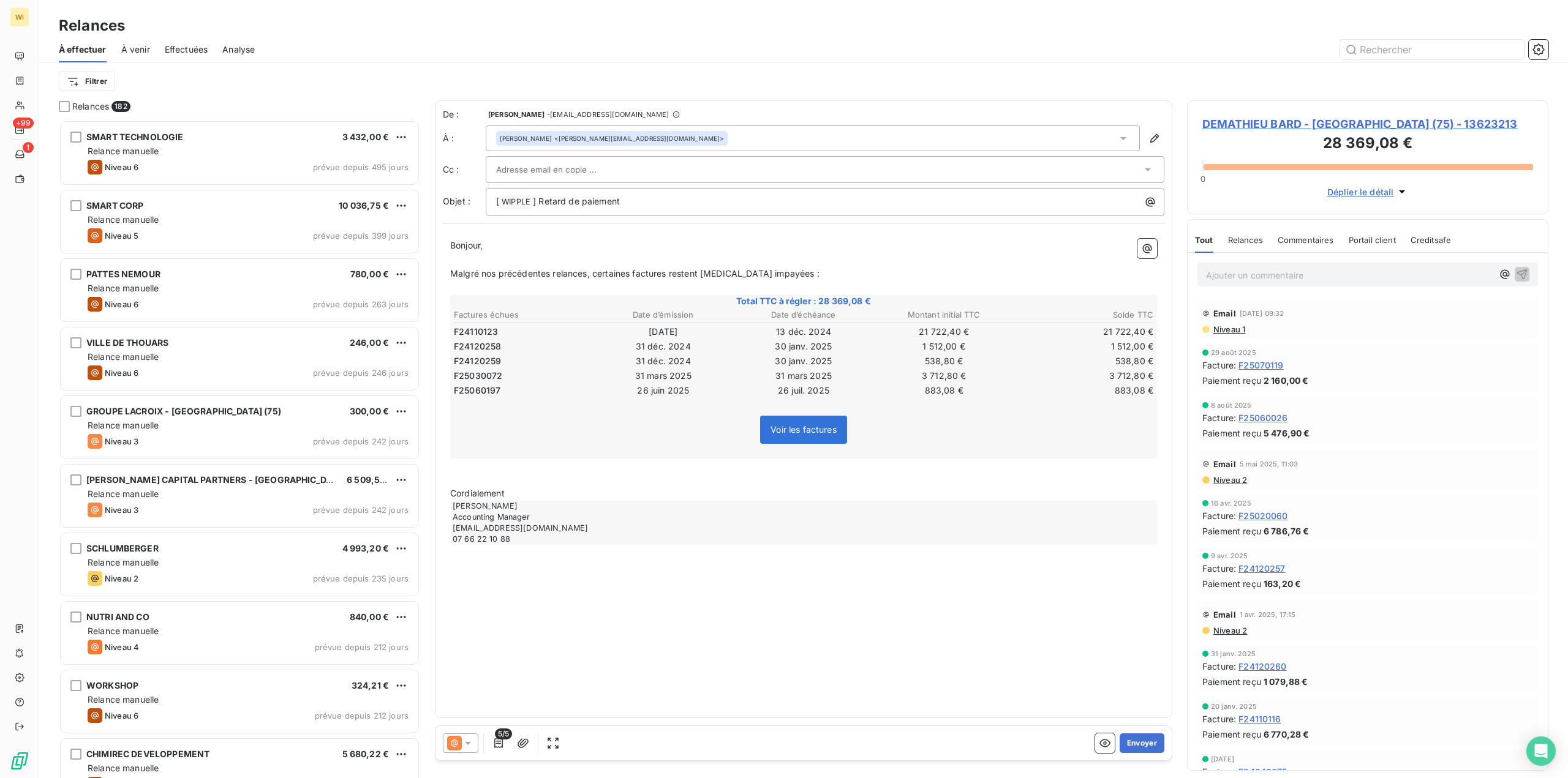
click at [683, 174] on div at bounding box center [818, 169] width 646 height 19
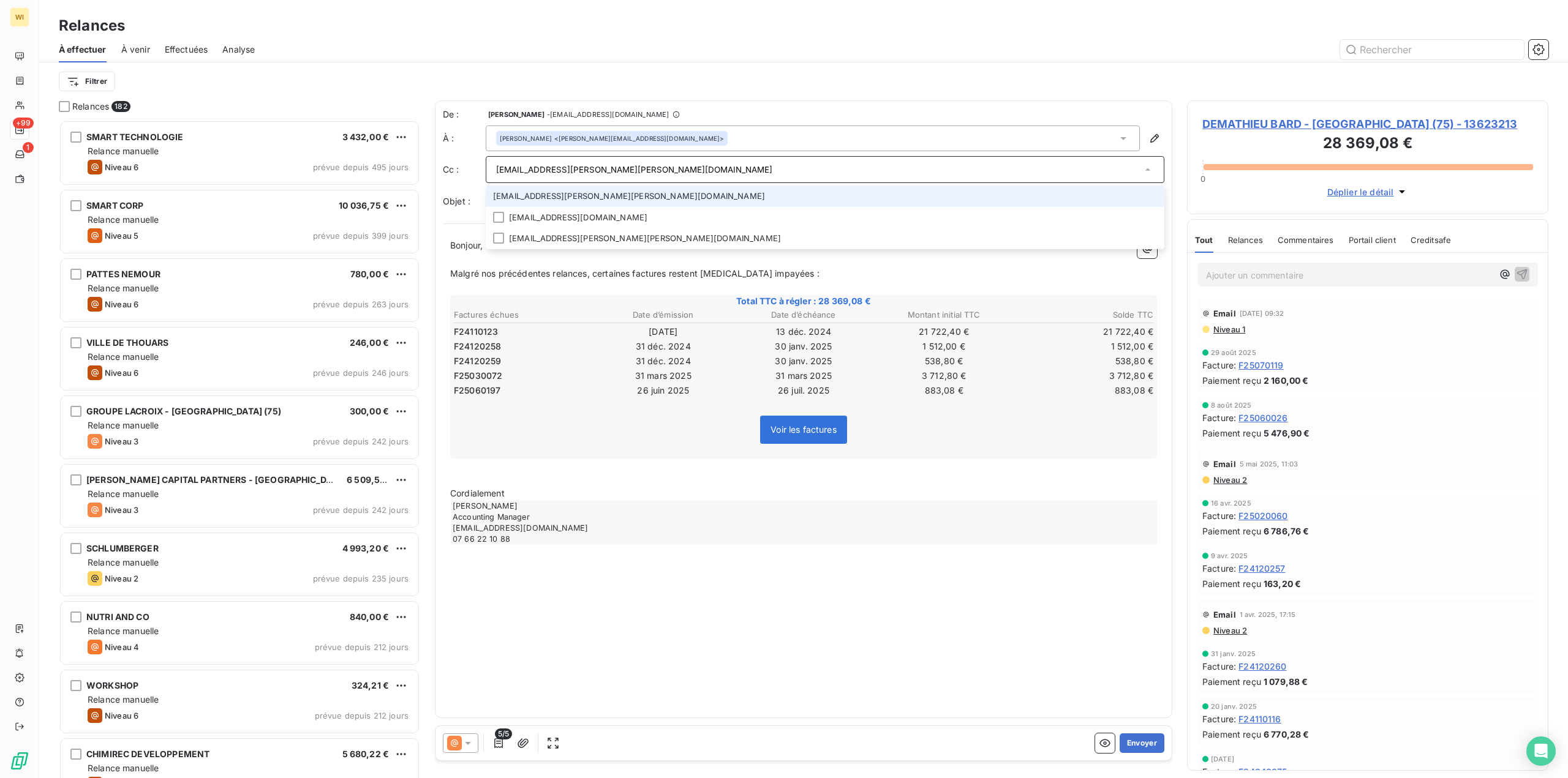
type input "[EMAIL_ADDRESS][PERSON_NAME][PERSON_NAME][DOMAIN_NAME]"
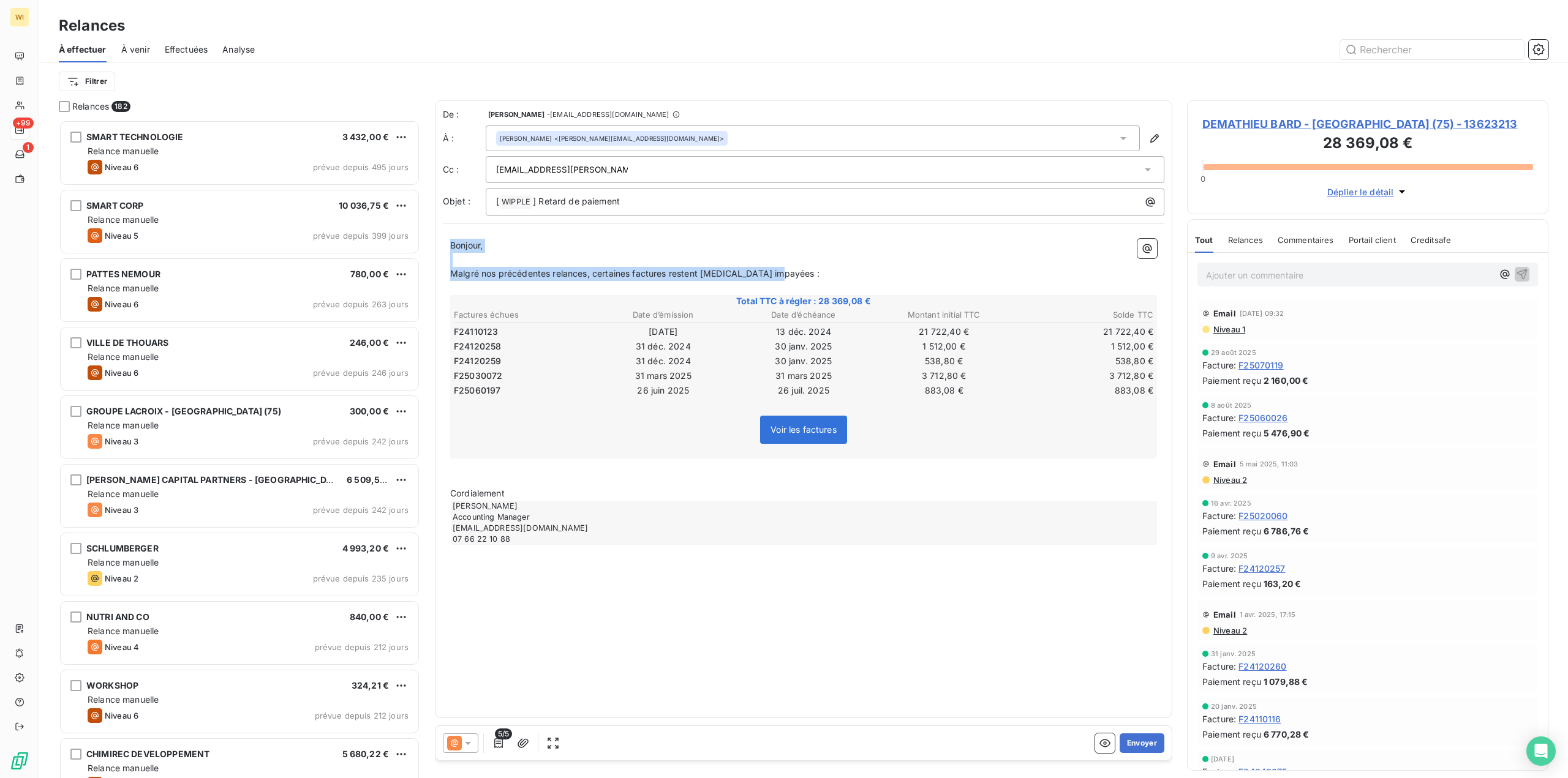
drag, startPoint x: 807, startPoint y: 273, endPoint x: 429, endPoint y: 245, distance: 379.0
click at [429, 245] on div "Relances 182 SMART TECHNOLOGIE 3 432,00 € Relance manuelle Niveau 6 prévue depu…" at bounding box center [803, 439] width 1529 height 677
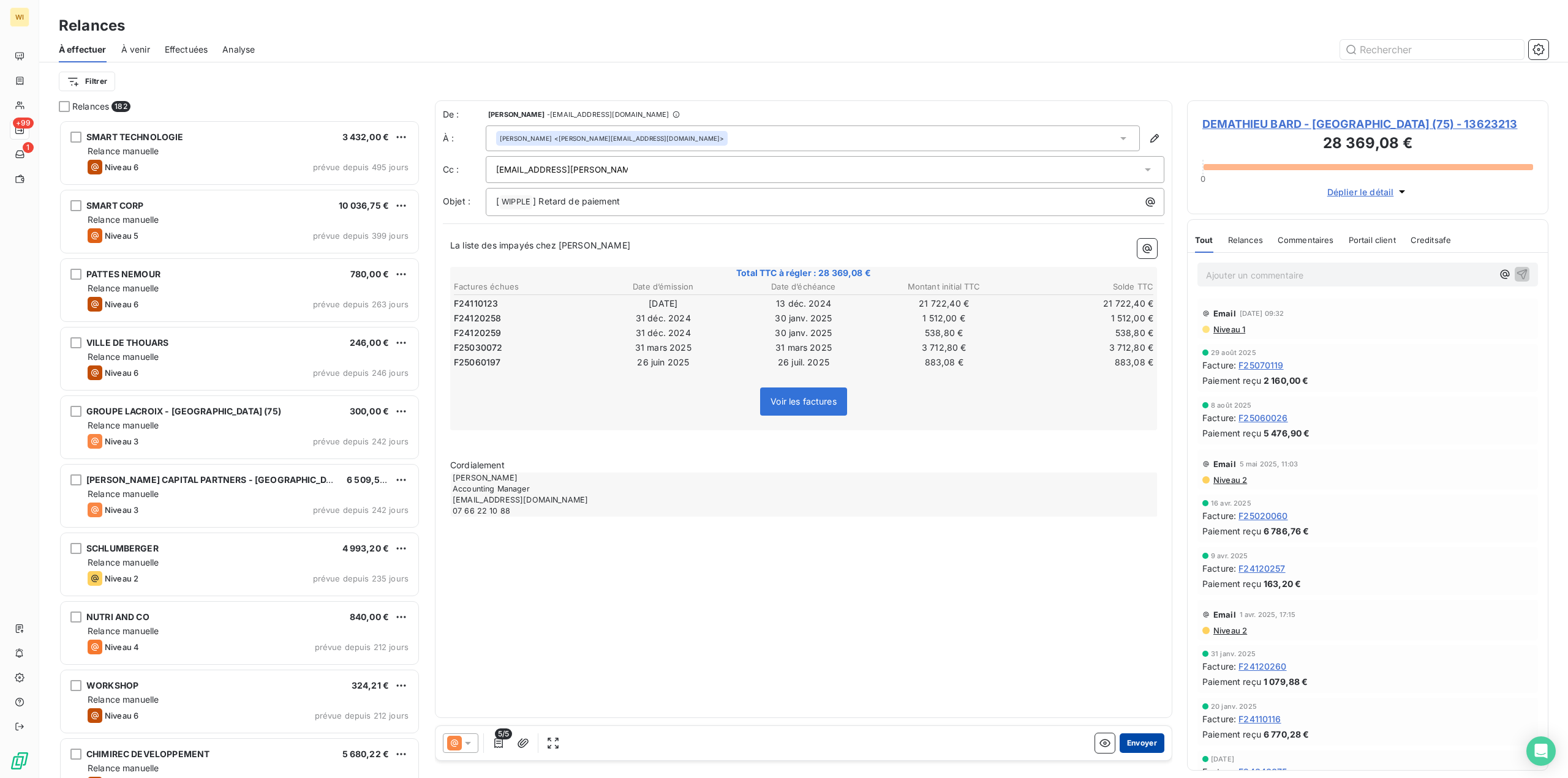
click at [1143, 740] on button "Envoyer" at bounding box center [1142, 743] width 45 height 19
